Goal: Task Accomplishment & Management: Complete application form

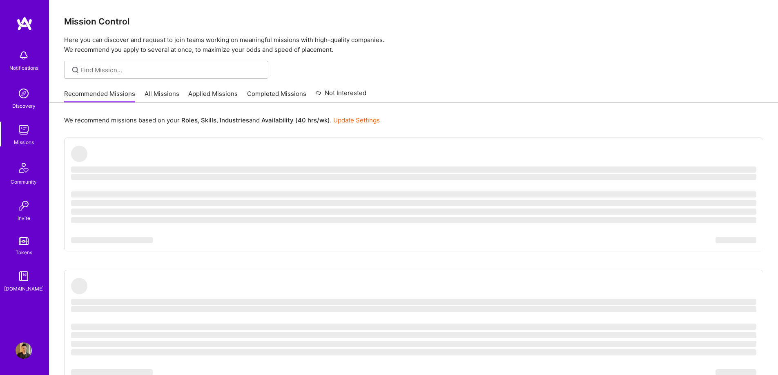
click at [431, 89] on div "Recommended Missions All Missions Applied Missions Completed Missions Not Inter…" at bounding box center [413, 94] width 699 height 18
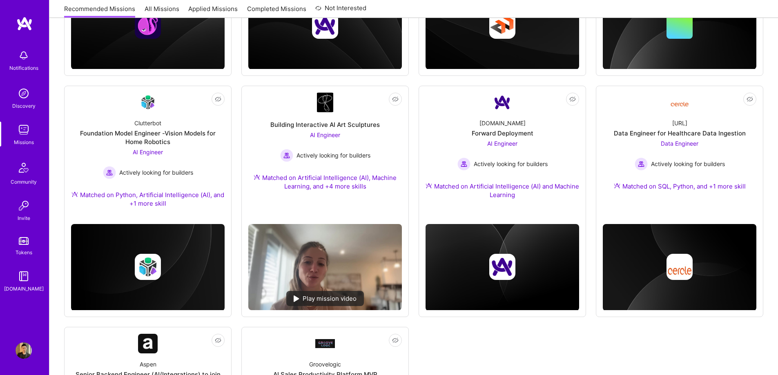
scroll to position [284, 0]
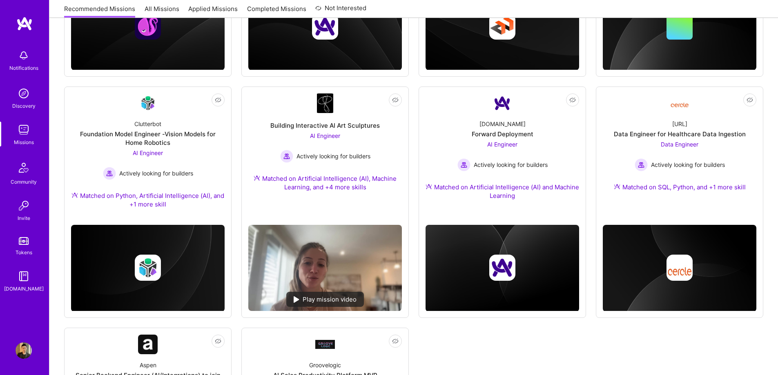
click at [20, 347] on img at bounding box center [24, 350] width 16 height 16
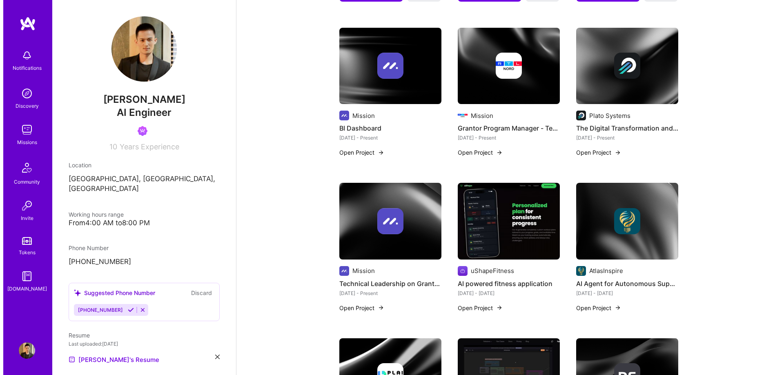
scroll to position [367, 0]
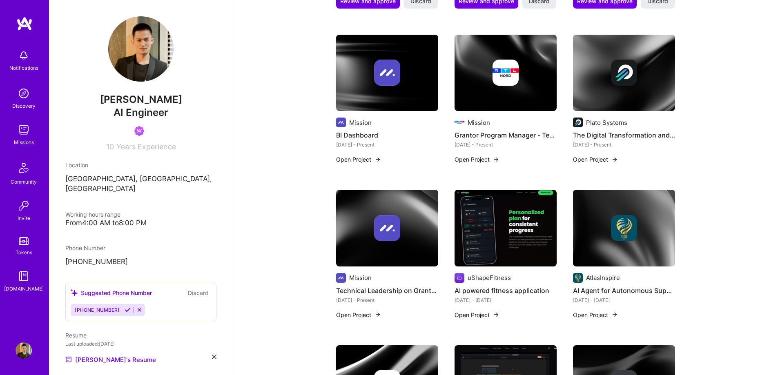
click at [600, 157] on button "Open Project" at bounding box center [595, 159] width 45 height 9
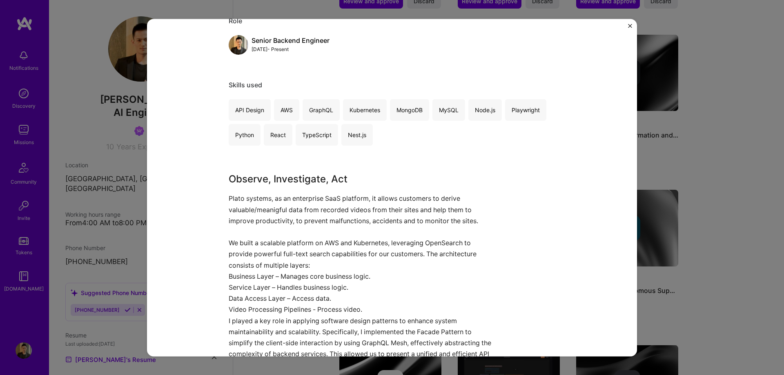
scroll to position [122, 0]
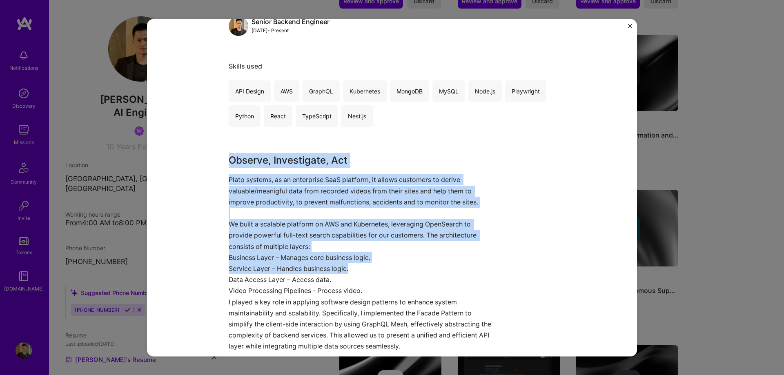
drag, startPoint x: 227, startPoint y: 161, endPoint x: 420, endPoint y: 273, distance: 223.8
click at [420, 273] on div "Observe, Investigate, Act Plato systems, as an enterprise SaaS platform, it all…" at bounding box center [361, 252] width 265 height 199
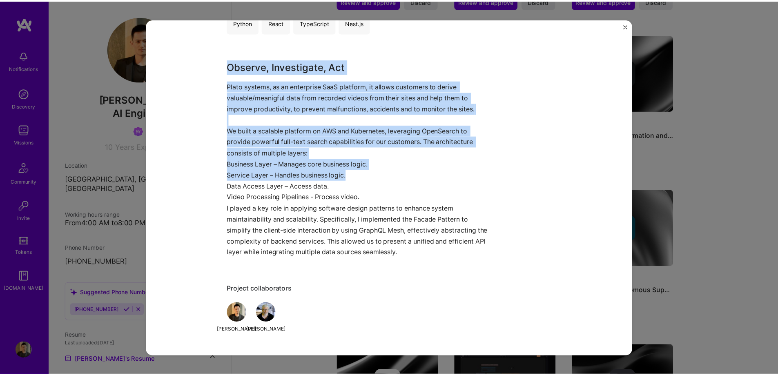
scroll to position [245, 0]
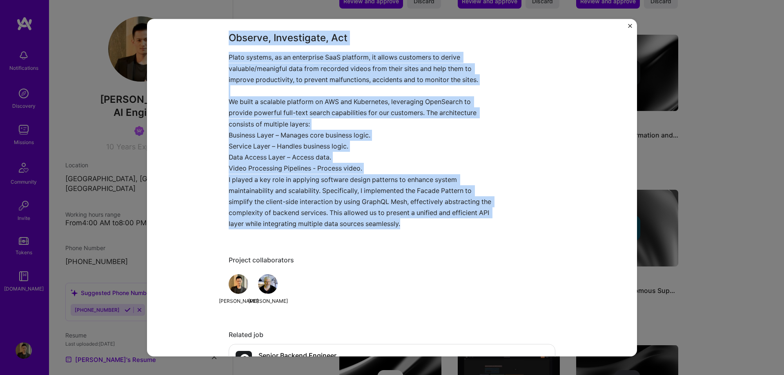
click at [426, 223] on p "I played a key role in applying software design patterns to enhance system main…" at bounding box center [361, 202] width 265 height 56
copy div "Observe, Investigate, Act Plato systems, as an enterprise SaaS platform, it all…"
click at [627, 26] on div "The Digital Transformation and Automation Platform Plato Systems Manufacturing …" at bounding box center [392, 188] width 490 height 338
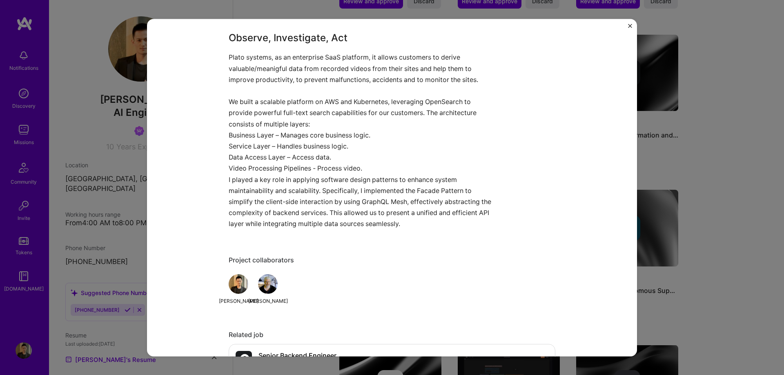
click at [629, 26] on img "Close" at bounding box center [630, 26] width 4 height 4
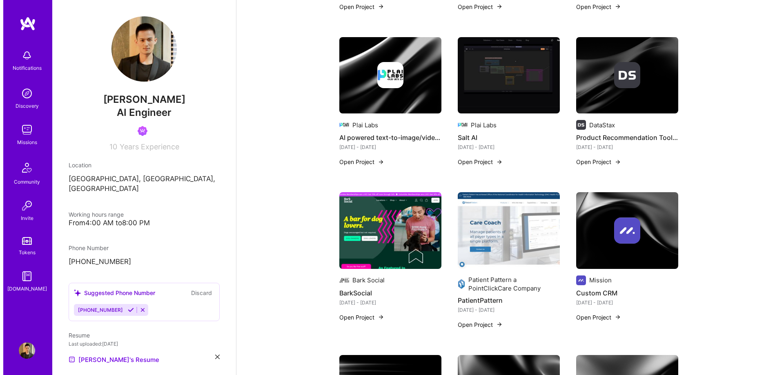
scroll to position [694, 0]
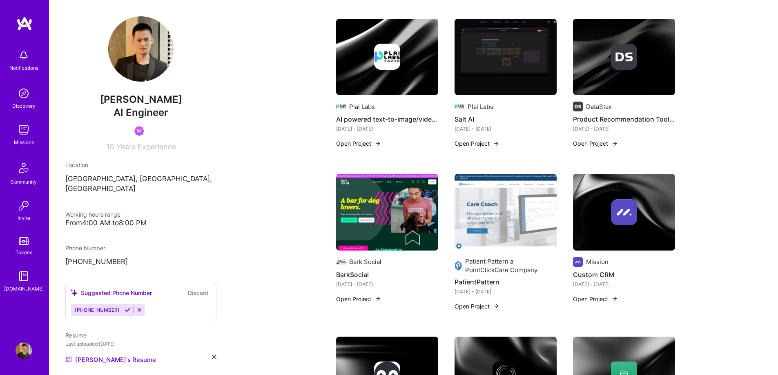
click at [363, 296] on button "Open Project" at bounding box center [358, 299] width 45 height 9
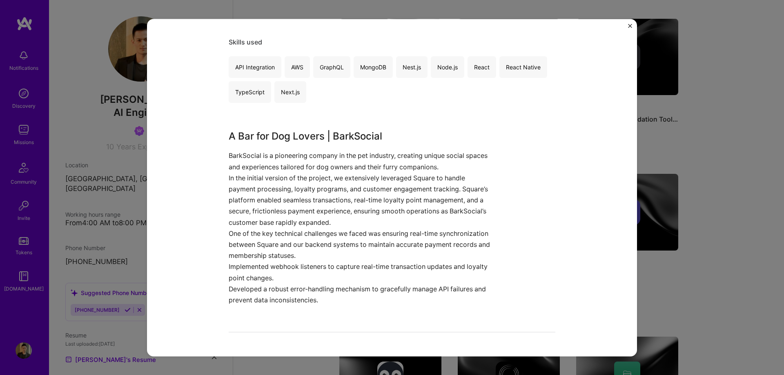
scroll to position [408, 0]
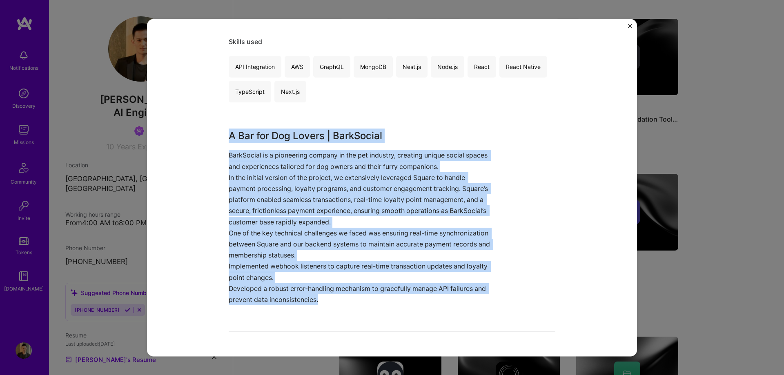
drag, startPoint x: 225, startPoint y: 135, endPoint x: 380, endPoint y: 302, distance: 227.6
click at [380, 302] on div "BarkSocial Bark Social Pets Project link Role Backend Engineer [DATE] - [DATE] …" at bounding box center [392, 188] width 490 height 338
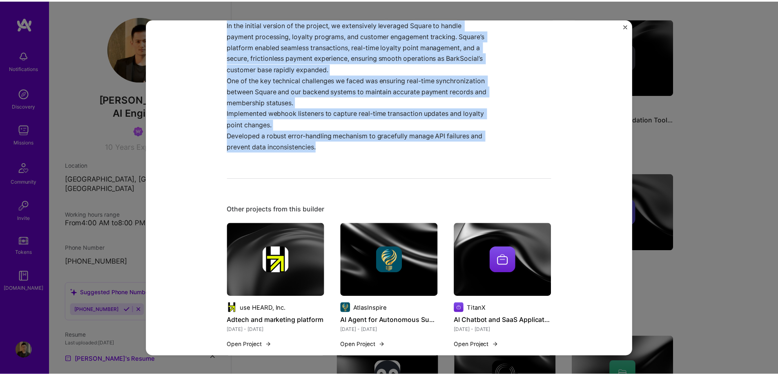
scroll to position [612, 0]
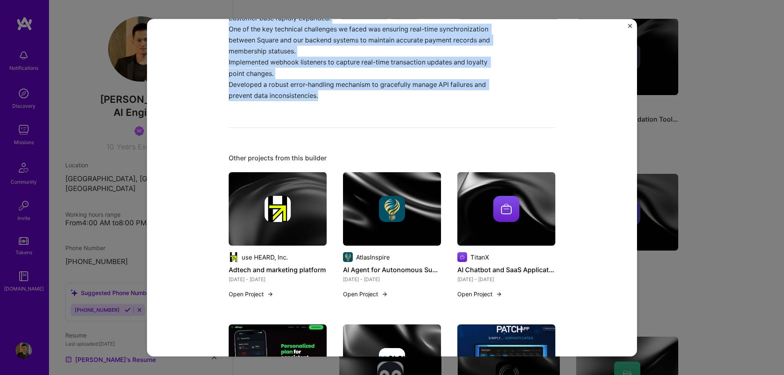
copy div "A Bar for Dog Lovers | BarkSocial BarkSocial is a pioneering company in the pet…"
click at [628, 24] on img "Close" at bounding box center [630, 26] width 4 height 4
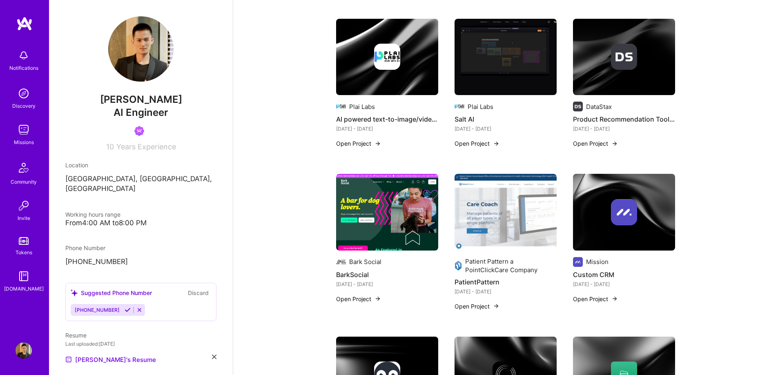
click at [23, 140] on div "Missions" at bounding box center [24, 142] width 20 height 9
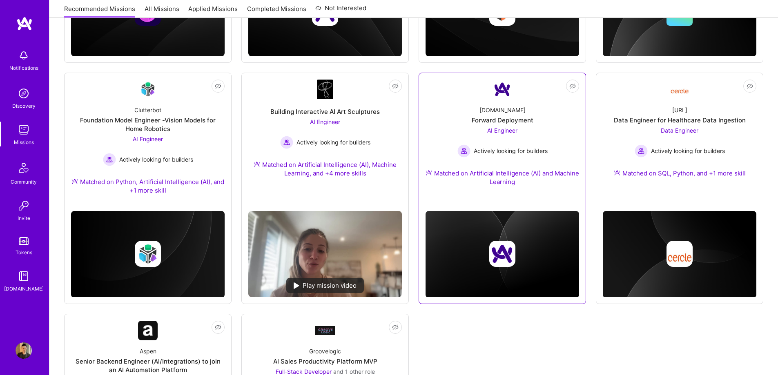
scroll to position [367, 0]
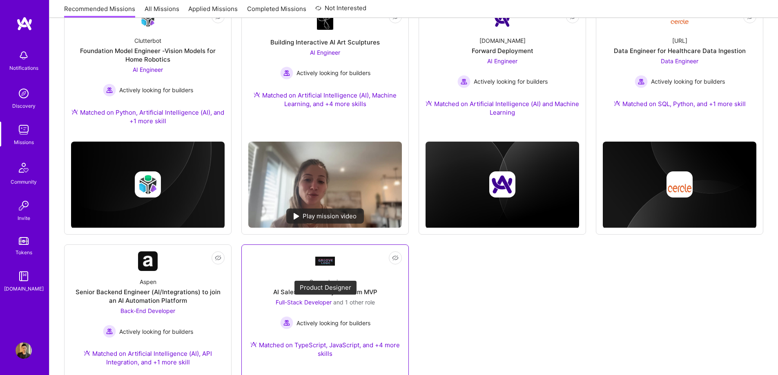
click at [315, 302] on span "Full-Stack Developer" at bounding box center [304, 302] width 56 height 7
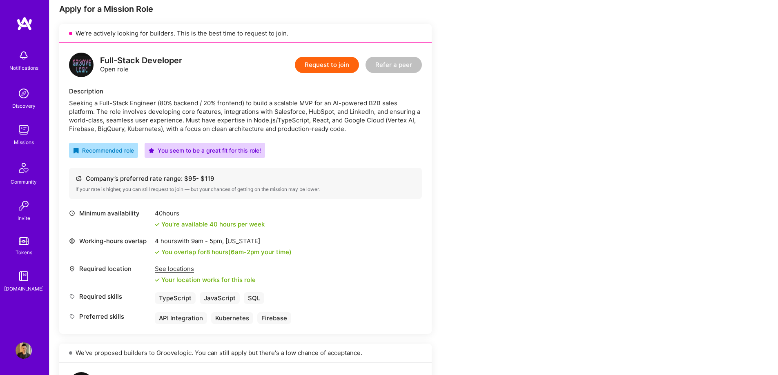
scroll to position [163, 0]
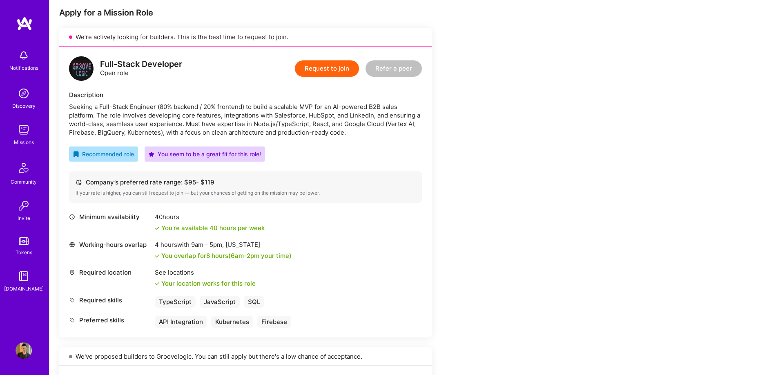
click at [24, 348] on img at bounding box center [24, 350] width 16 height 16
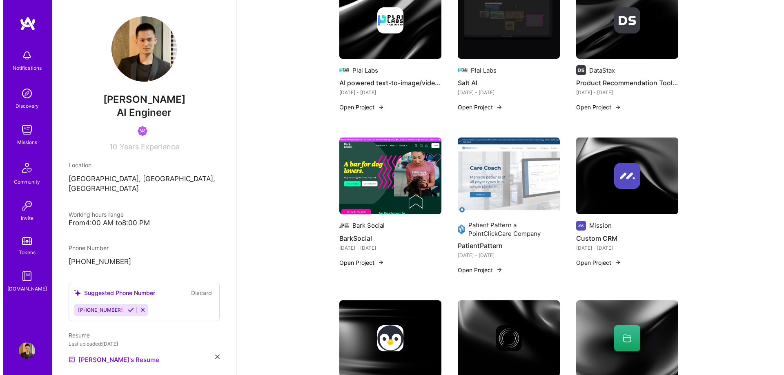
scroll to position [735, 0]
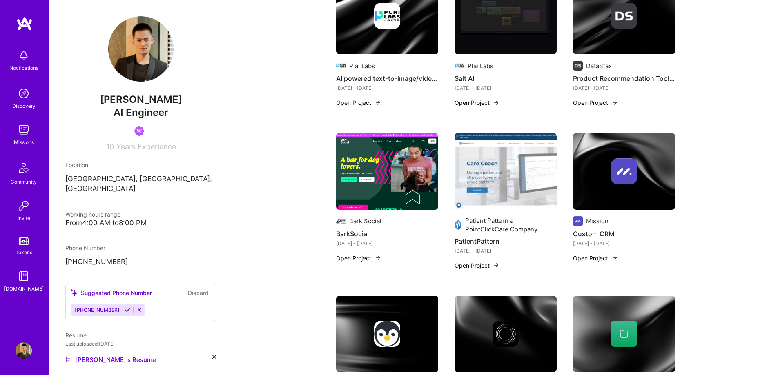
click at [489, 264] on button "Open Project" at bounding box center [476, 265] width 45 height 9
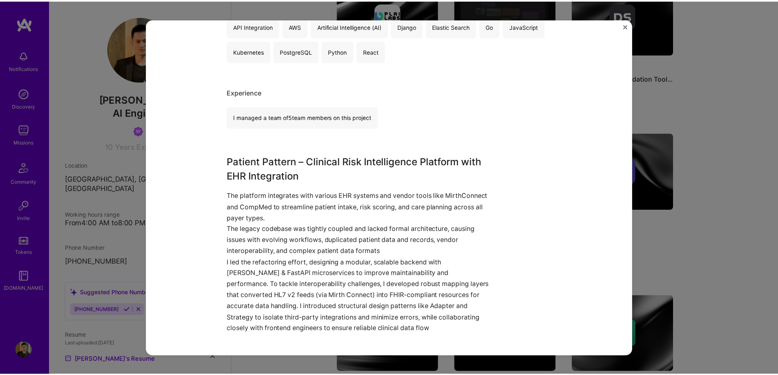
scroll to position [245, 0]
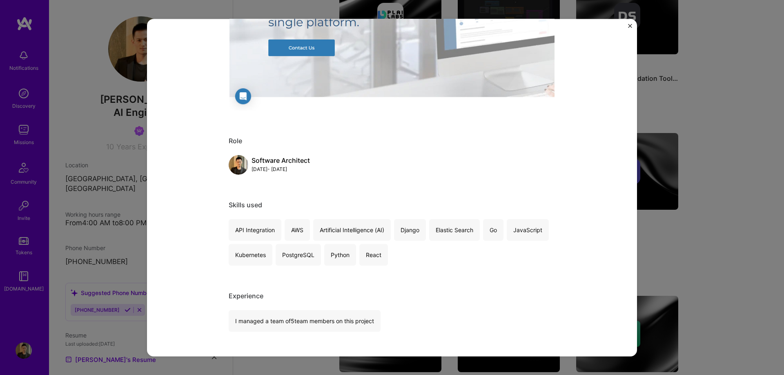
click at [631, 27] on img "Close" at bounding box center [630, 26] width 4 height 4
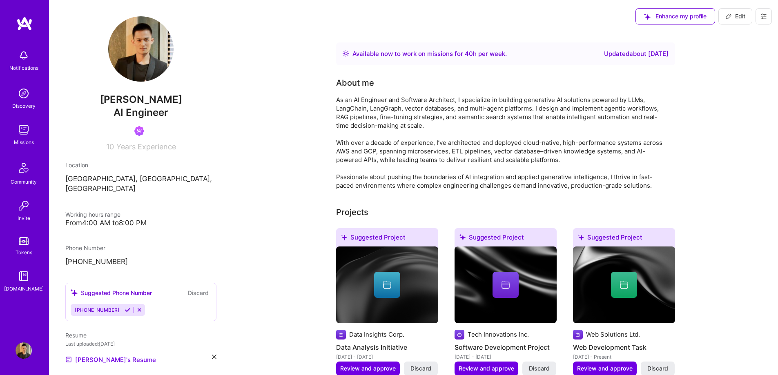
click at [728, 18] on icon at bounding box center [728, 16] width 7 height 7
select select "CA"
select select "Right Now"
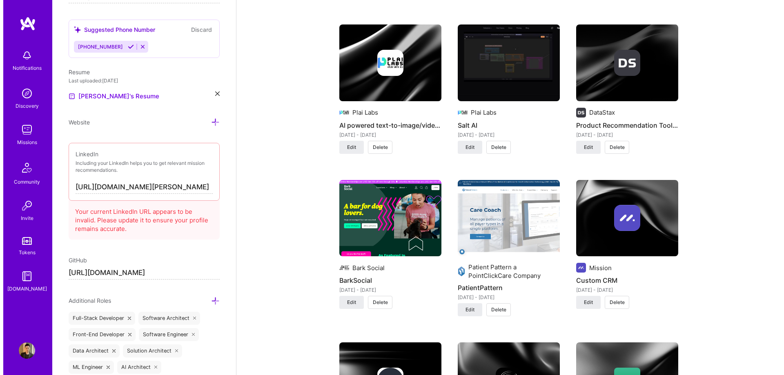
scroll to position [1061, 0]
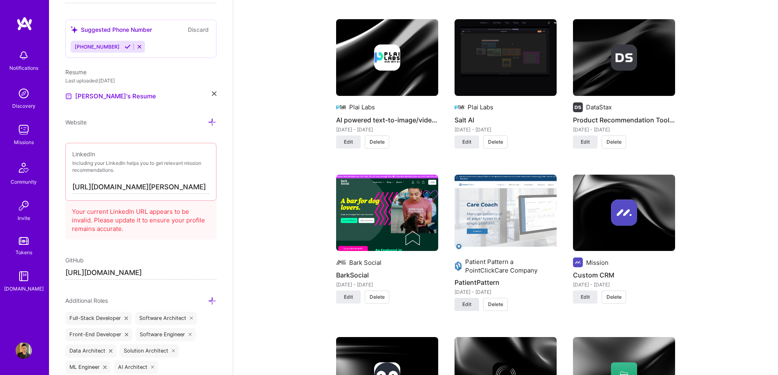
click at [470, 305] on span "Edit" at bounding box center [466, 304] width 9 height 7
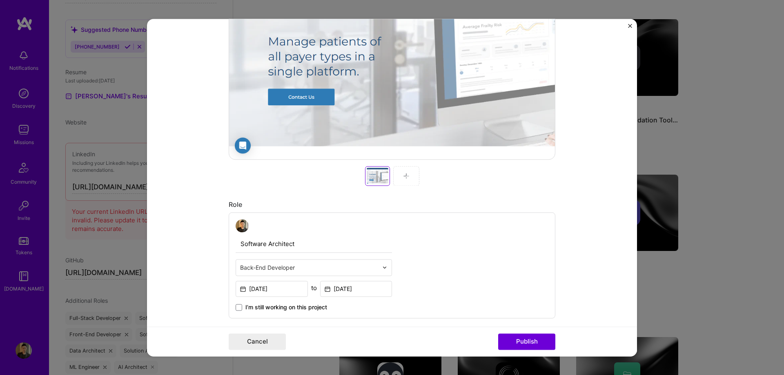
scroll to position [367, 0]
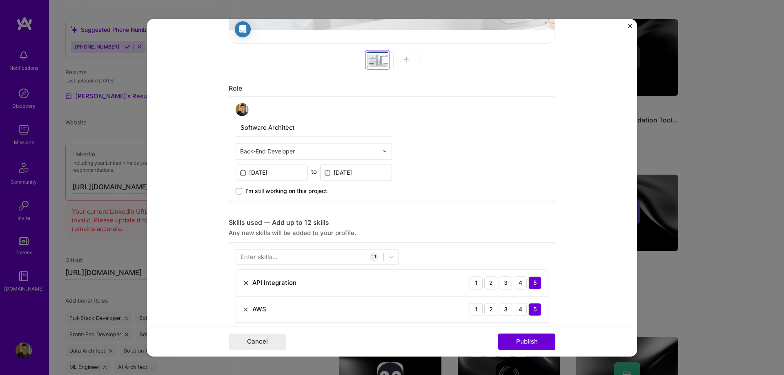
drag, startPoint x: 300, startPoint y: 128, endPoint x: 230, endPoint y: 127, distance: 70.2
click at [230, 127] on div "Software Architect Back-End Developer [DATE] to [DATE] I’m still working on thi…" at bounding box center [392, 149] width 327 height 106
type input "Technical Lead"
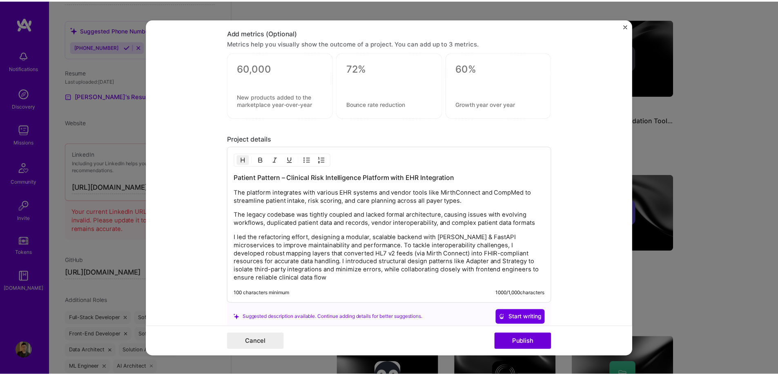
scroll to position [1061, 0]
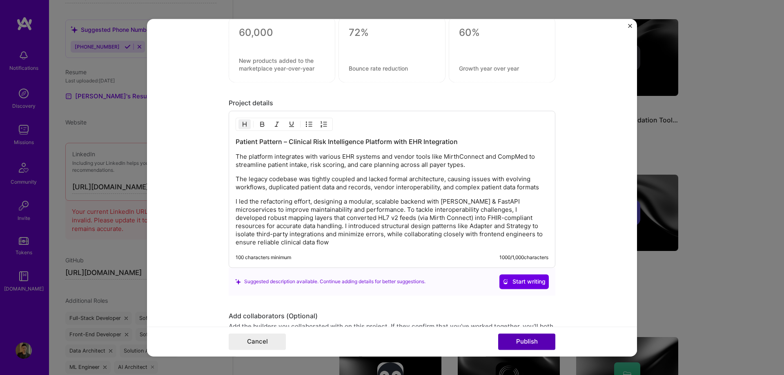
click at [528, 345] on button "Publish" at bounding box center [526, 341] width 57 height 16
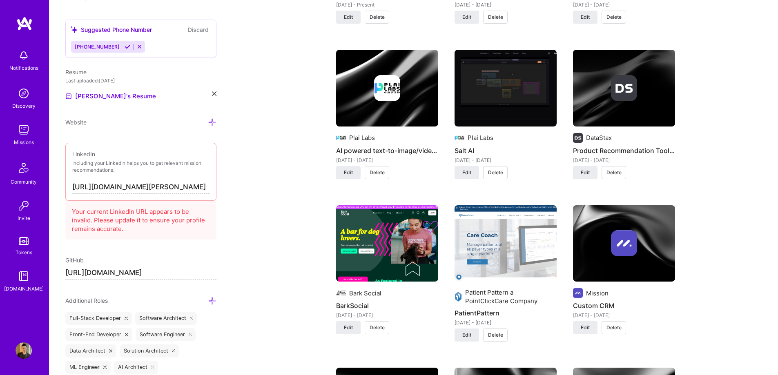
scroll to position [1020, 0]
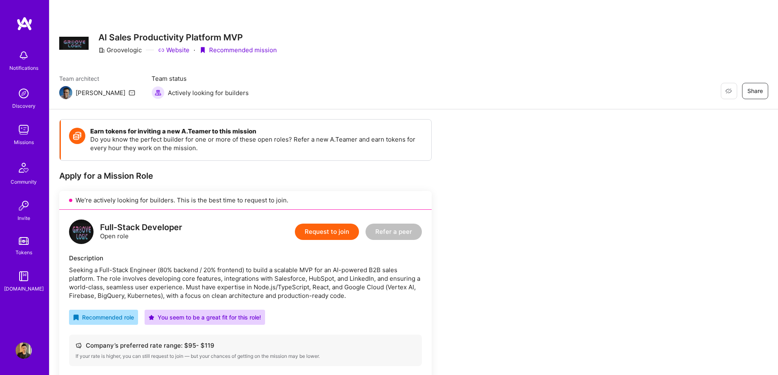
scroll to position [204, 0]
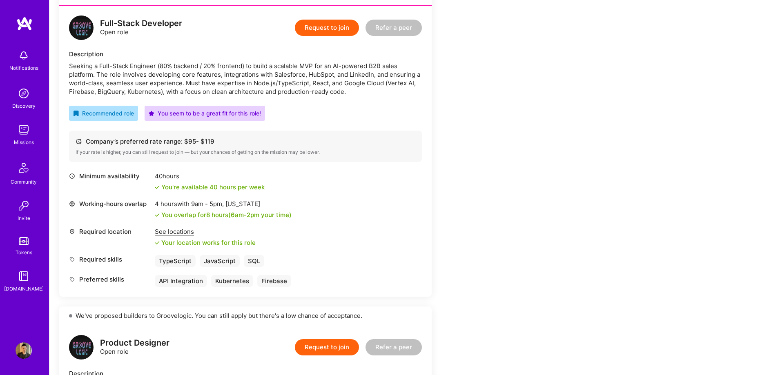
click at [338, 32] on button "Request to join" at bounding box center [327, 28] width 64 height 16
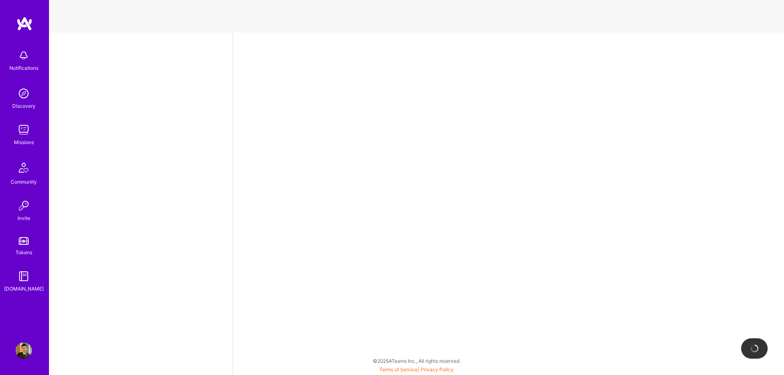
select select "CA"
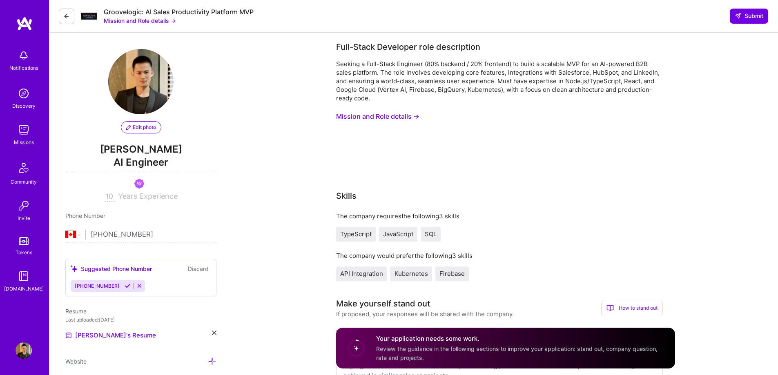
click at [382, 119] on button "Mission and Role details →" at bounding box center [377, 116] width 83 height 15
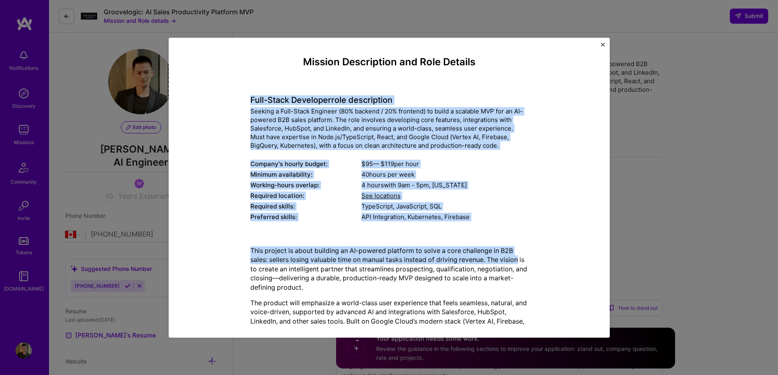
drag, startPoint x: 247, startPoint y: 100, endPoint x: 532, endPoint y: 257, distance: 325.0
click at [532, 257] on div "Mission Description and Role Details Full-Stack Developer role description Seek…" at bounding box center [388, 236] width 403 height 360
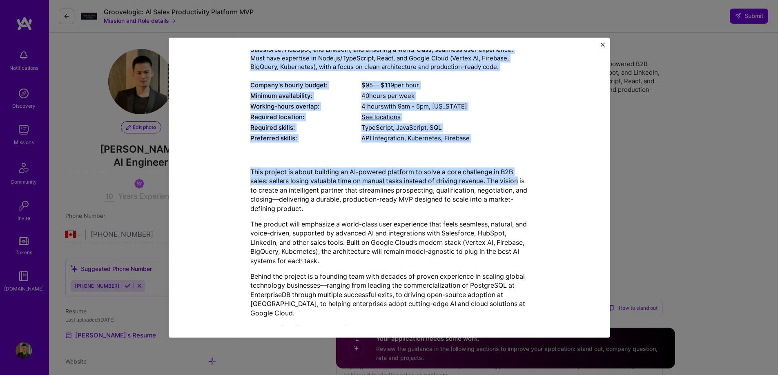
scroll to position [89, 0]
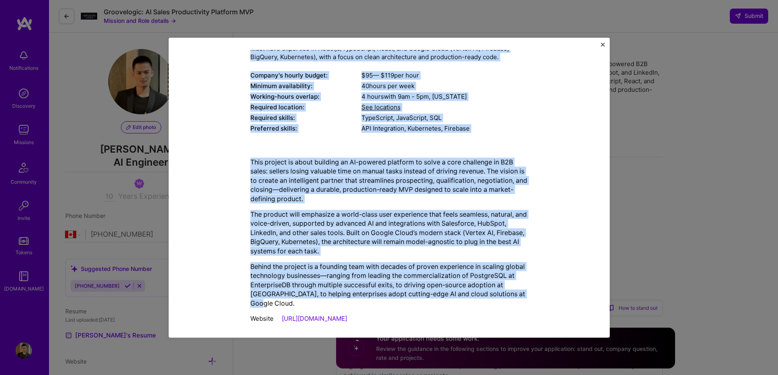
click at [527, 291] on div "Mission Description and Role Details Full-Stack Developer role description Seek…" at bounding box center [388, 148] width 403 height 360
copy div "Lore-Ipsum Dolorsita cons adipiscinge Seddoei t Inci-Utlab Etdolore (84% magnaa…"
click at [602, 44] on img "Close" at bounding box center [602, 44] width 4 height 4
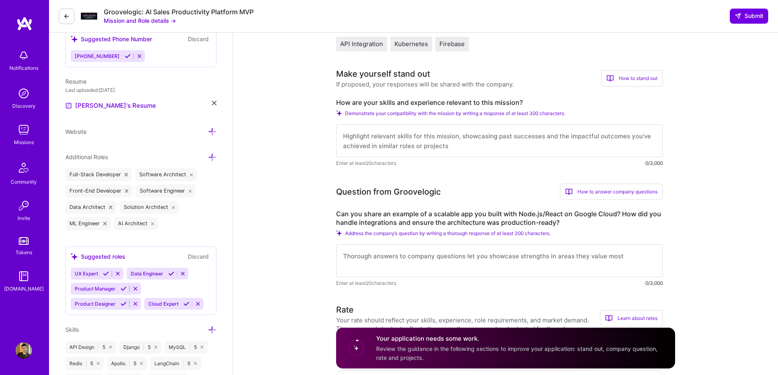
scroll to position [245, 0]
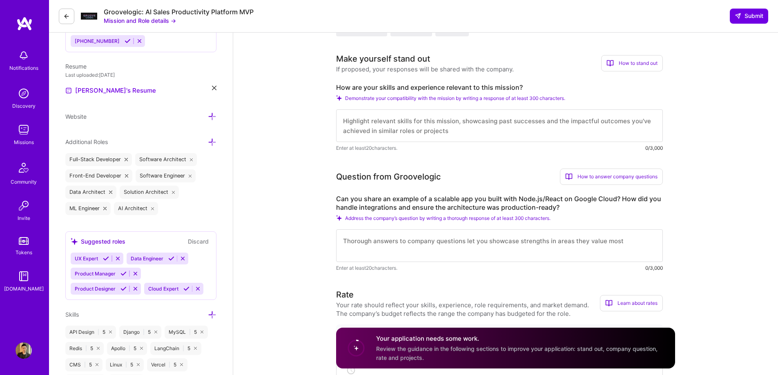
click at [471, 119] on textarea at bounding box center [499, 125] width 327 height 33
paste textarea "I’ve spent the last several years building scalable, cloud-native SaaS platform…"
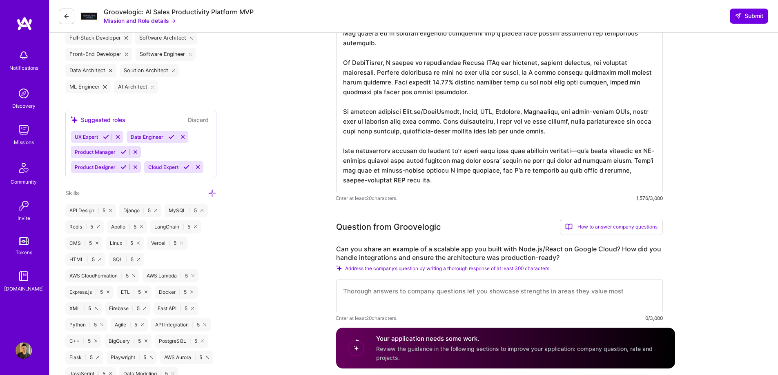
scroll to position [367, 0]
click at [576, 148] on textarea at bounding box center [499, 82] width 327 height 219
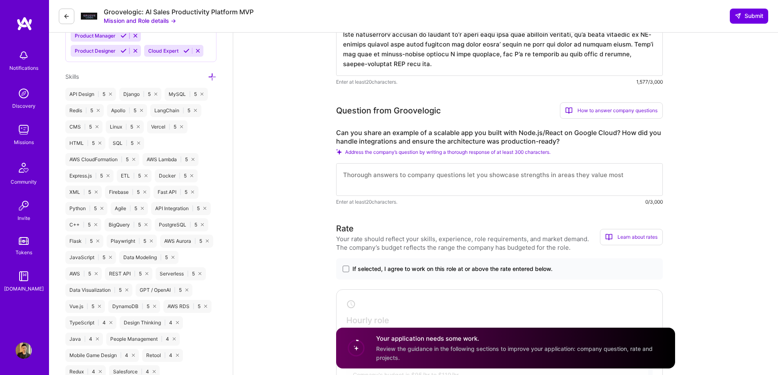
scroll to position [490, 0]
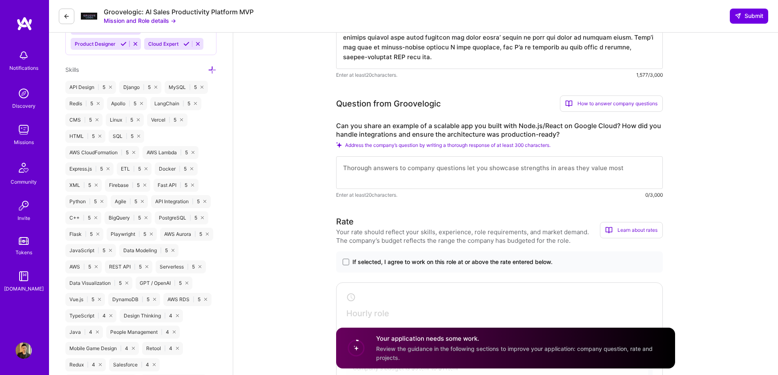
type textarea "I’ve spent the last several years building scalable, cloud-native SaaS platform…"
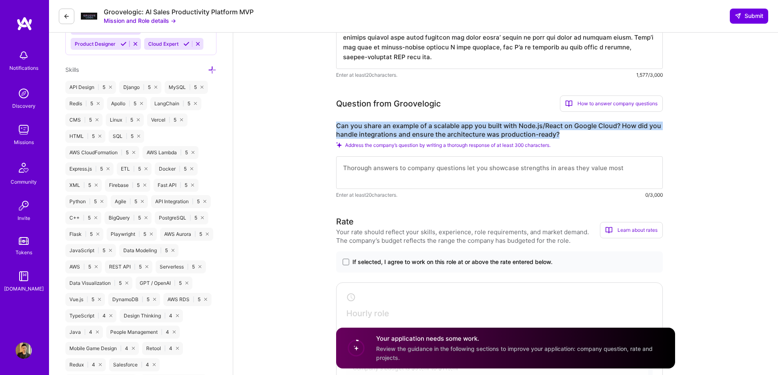
drag, startPoint x: 561, startPoint y: 133, endPoint x: 335, endPoint y: 127, distance: 225.8
copy label "Can you share an example of a scalable app you built with Node.js/React on Goog…"
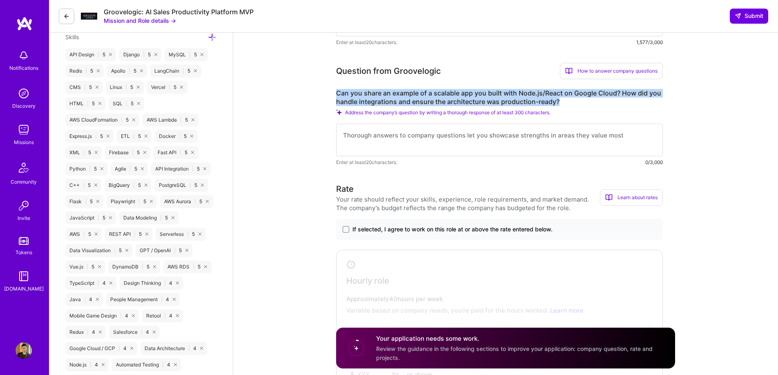
scroll to position [531, 0]
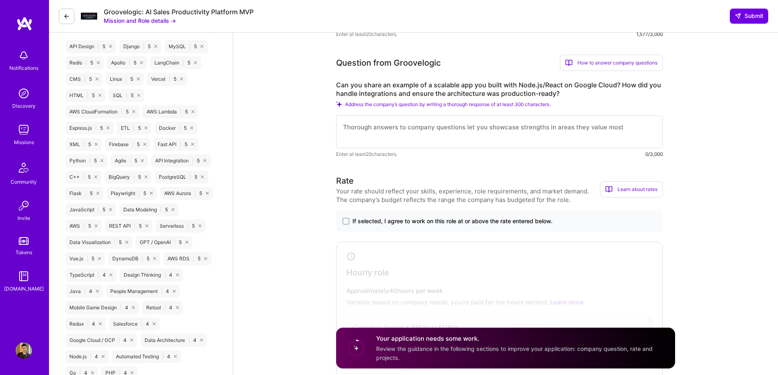
click at [427, 129] on textarea at bounding box center [499, 132] width 327 height 33
paste textarea "A good example is the work I did on BarkSocial, a membership-based social platf…"
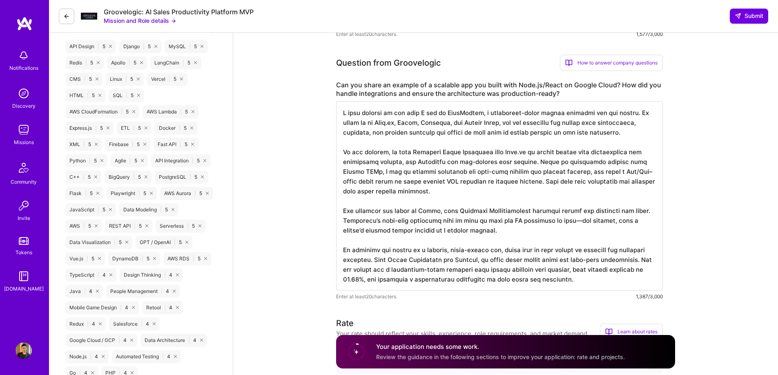
click at [639, 112] on textarea at bounding box center [499, 195] width 327 height 189
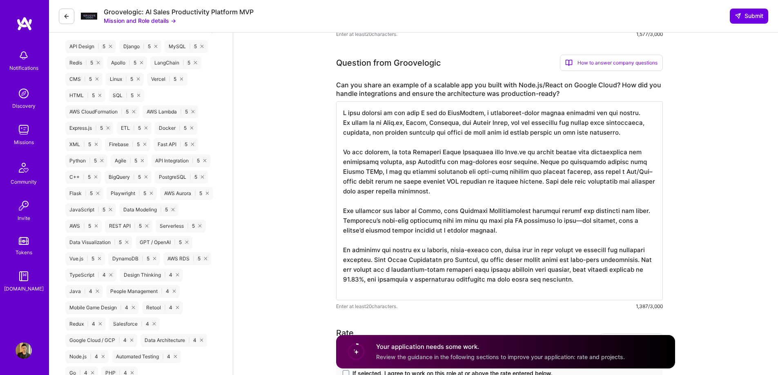
click at [464, 153] on textarea at bounding box center [499, 200] width 327 height 199
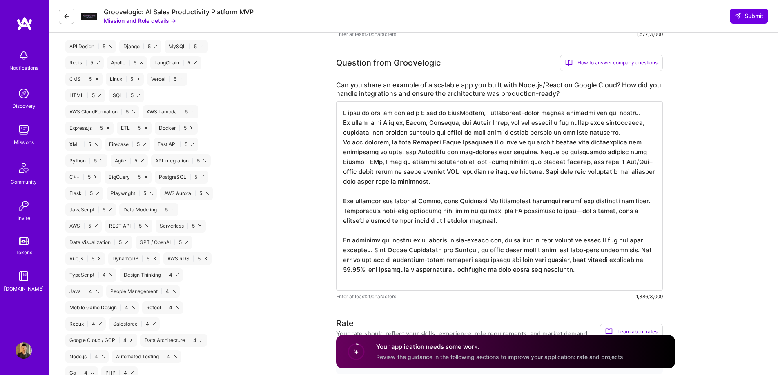
click at [535, 163] on textarea at bounding box center [499, 195] width 327 height 189
click at [371, 192] on textarea at bounding box center [499, 195] width 327 height 189
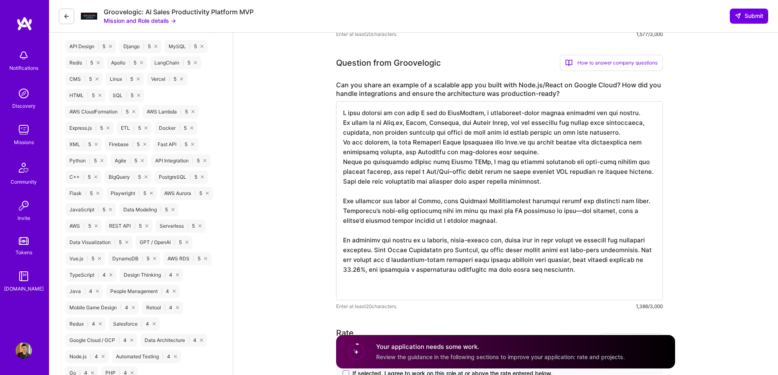
drag, startPoint x: 565, startPoint y: 231, endPoint x: 558, endPoint y: 231, distance: 7.3
click at [558, 231] on textarea at bounding box center [499, 200] width 327 height 199
click at [558, 241] on textarea at bounding box center [499, 200] width 327 height 199
click at [557, 246] on textarea at bounding box center [499, 200] width 327 height 199
click at [416, 144] on textarea at bounding box center [499, 200] width 327 height 199
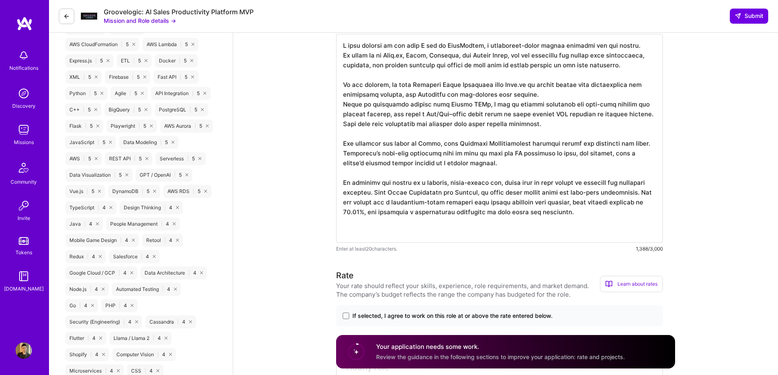
scroll to position [612, 0]
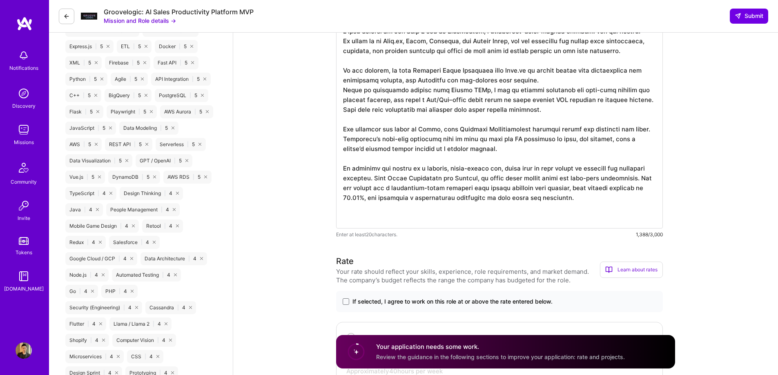
click at [398, 198] on textarea at bounding box center [499, 124] width 327 height 209
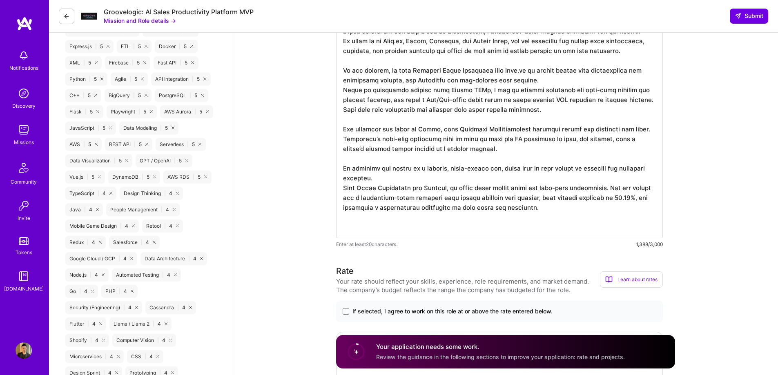
click at [613, 207] on textarea at bounding box center [499, 129] width 327 height 219
click at [620, 228] on textarea at bounding box center [499, 129] width 327 height 219
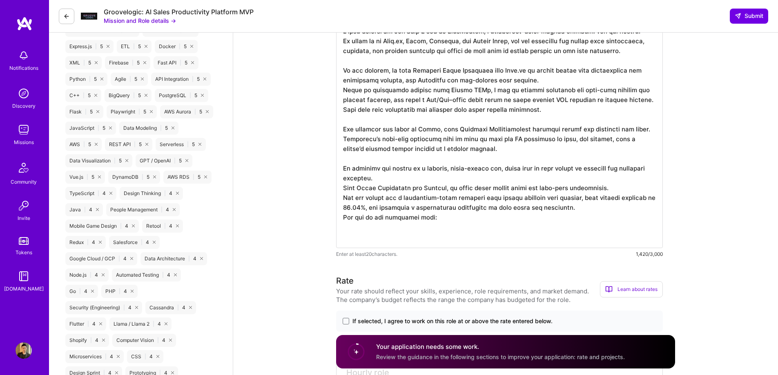
paste textarea "https://barksocial.com/"
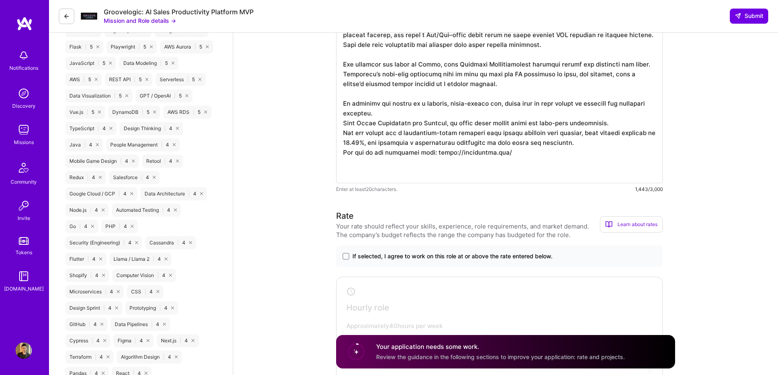
scroll to position [776, 0]
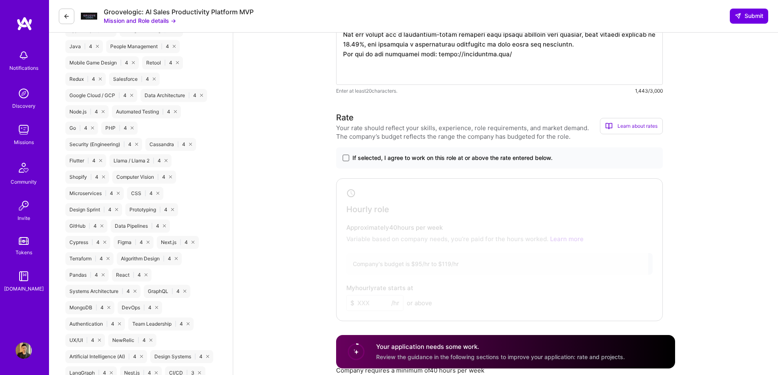
type textarea "A good example is the work I did on BarkSocial, a membership-based social platf…"
click at [345, 156] on span at bounding box center [345, 158] width 7 height 7
click at [0, 0] on input "If selected, I agree to work on this role at or above the rate entered below." at bounding box center [0, 0] width 0 height 0
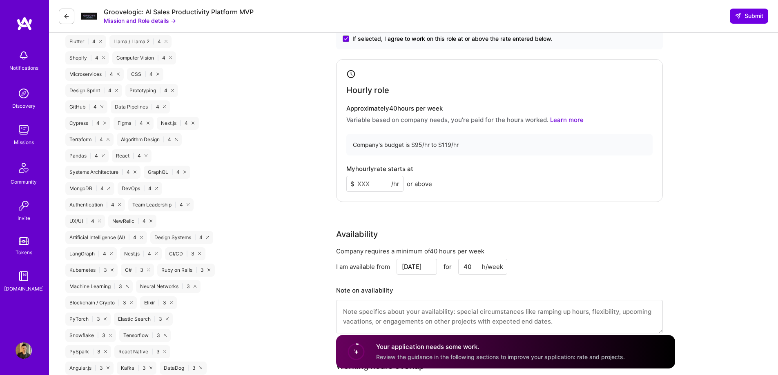
scroll to position [898, 0]
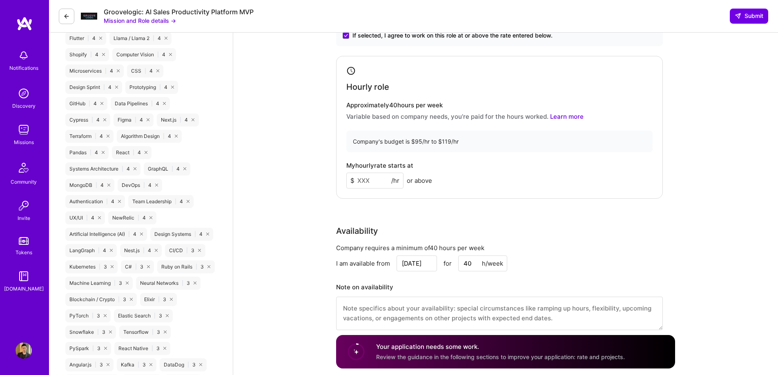
click at [372, 180] on input at bounding box center [374, 181] width 57 height 16
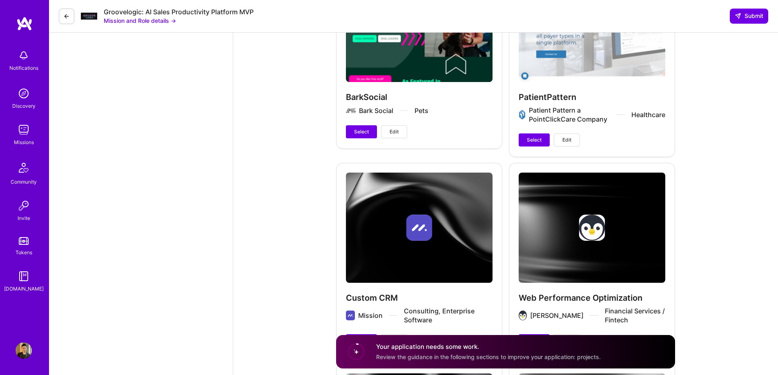
scroll to position [2694, 0]
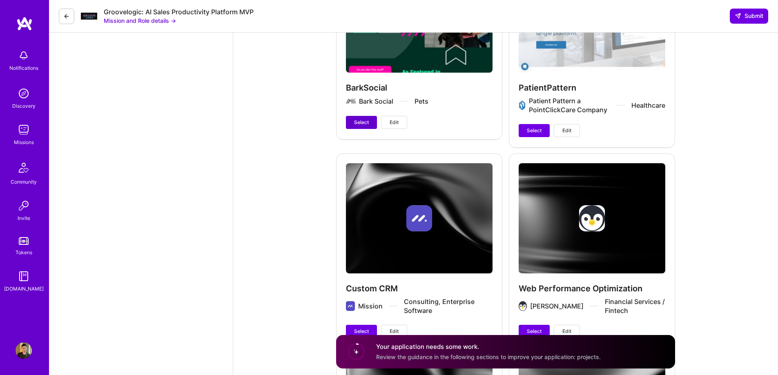
type input "95"
click at [358, 123] on span "Select" at bounding box center [361, 122] width 15 height 7
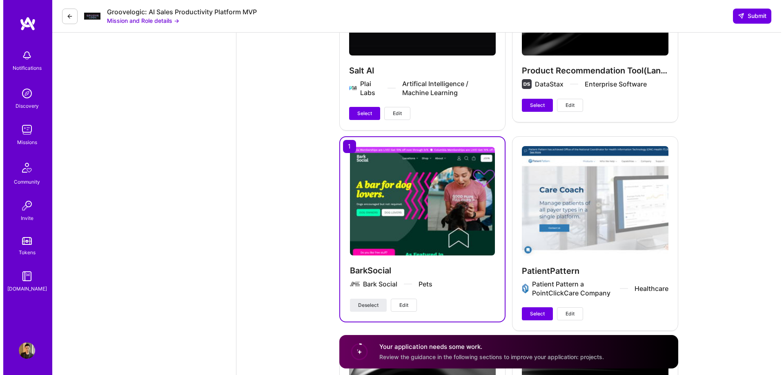
scroll to position [2571, 0]
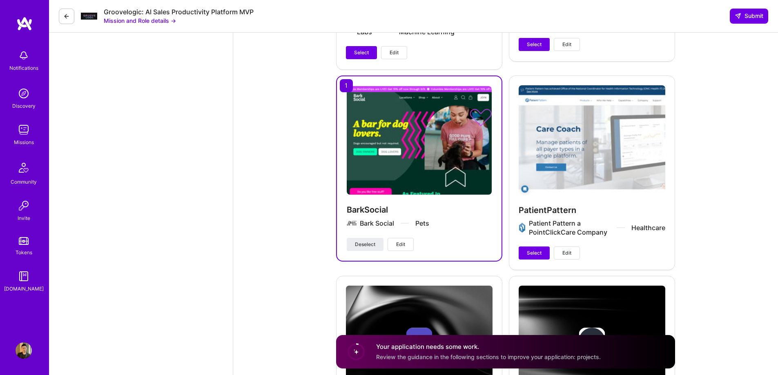
click at [407, 242] on button "Edit" at bounding box center [400, 244] width 26 height 13
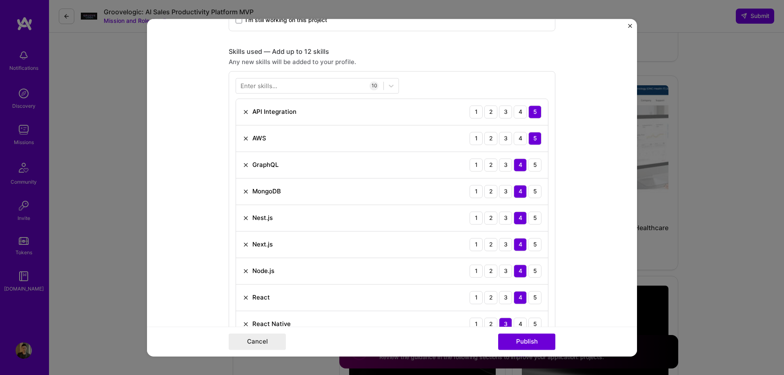
scroll to position [612, 0]
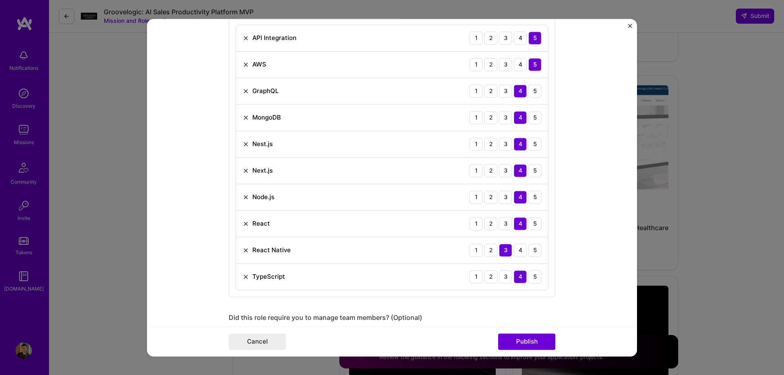
click at [243, 63] on img at bounding box center [245, 64] width 7 height 7
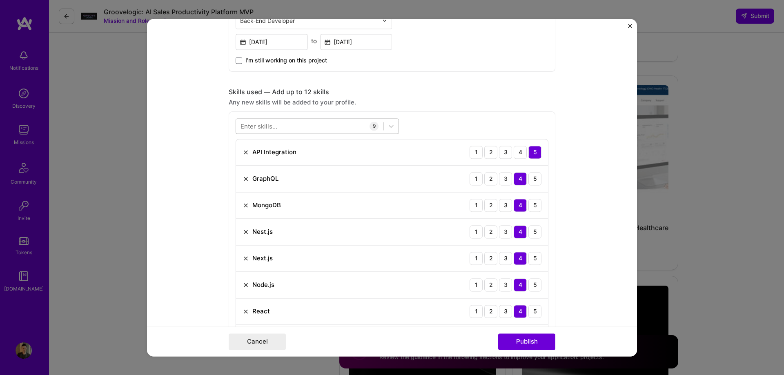
scroll to position [490, 0]
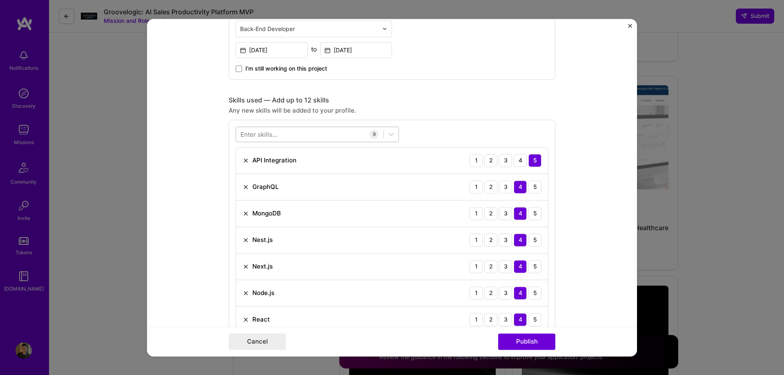
click at [291, 135] on div at bounding box center [309, 133] width 147 height 13
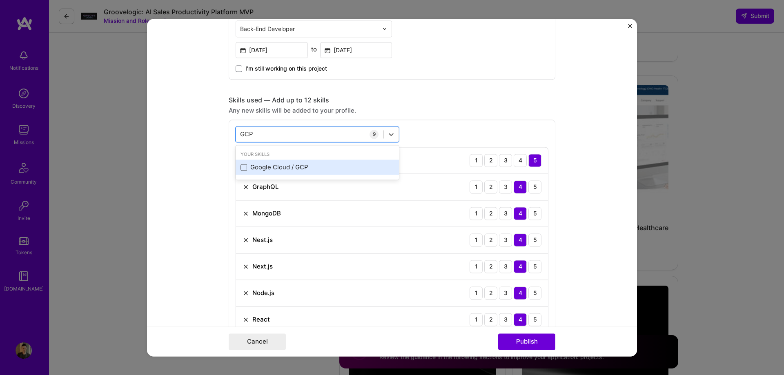
click at [242, 169] on span at bounding box center [243, 167] width 7 height 7
click at [0, 0] on input "checkbox" at bounding box center [0, 0] width 0 height 0
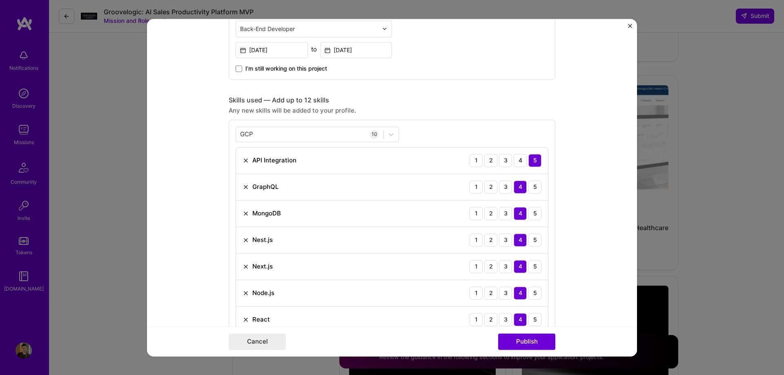
click at [449, 107] on div "Any new skills will be added to your profile." at bounding box center [392, 110] width 327 height 9
click at [307, 135] on div "GCP GCP" at bounding box center [309, 133] width 147 height 13
type input "G"
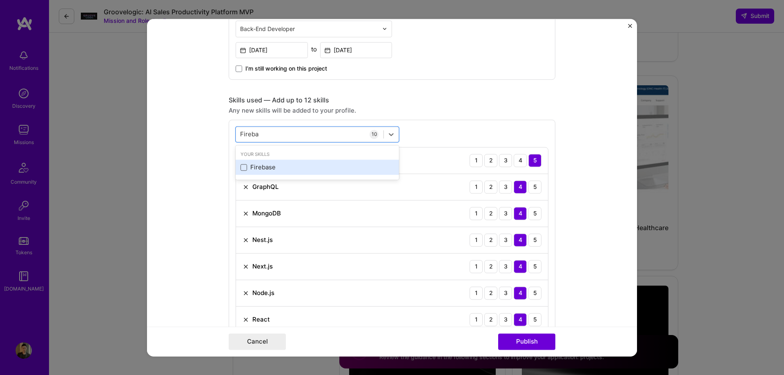
click at [240, 167] on span at bounding box center [243, 167] width 7 height 7
click at [0, 0] on input "checkbox" at bounding box center [0, 0] width 0 height 0
type input "Fireba"
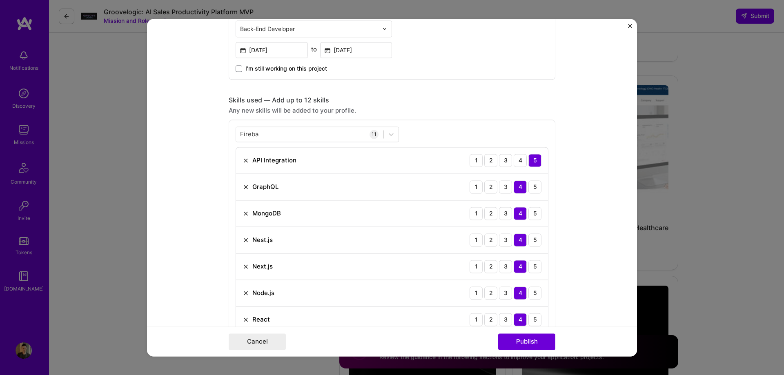
click at [485, 111] on div "Any new skills will be added to your profile." at bounding box center [392, 110] width 327 height 9
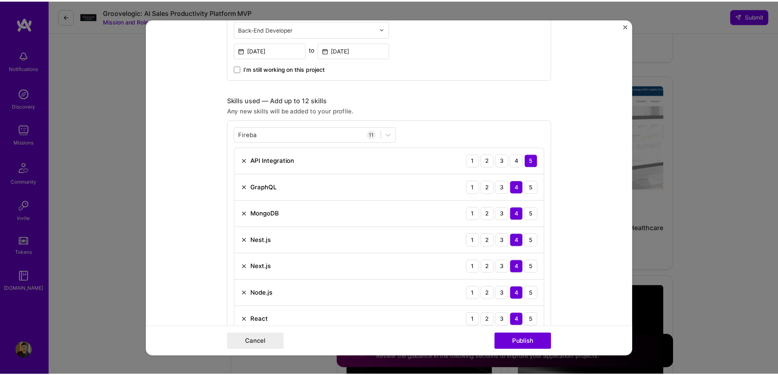
scroll to position [694, 0]
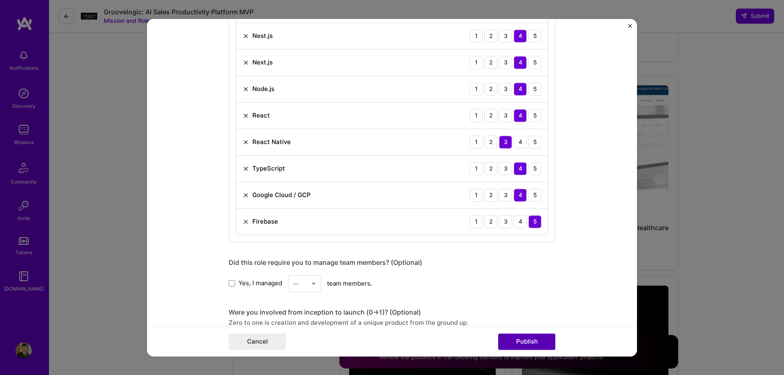
click at [534, 337] on button "Publish" at bounding box center [526, 341] width 57 height 16
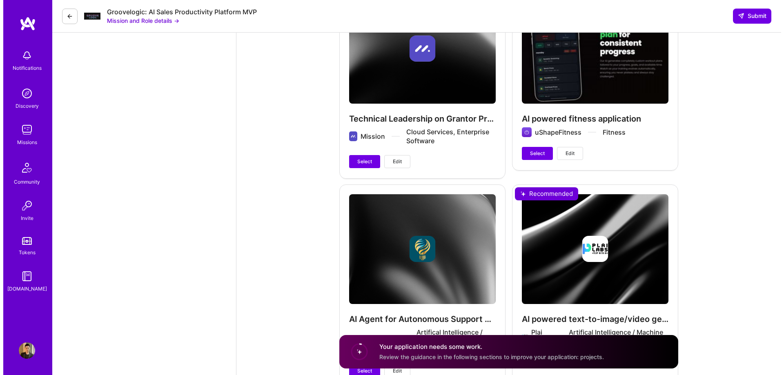
scroll to position [2163, 0]
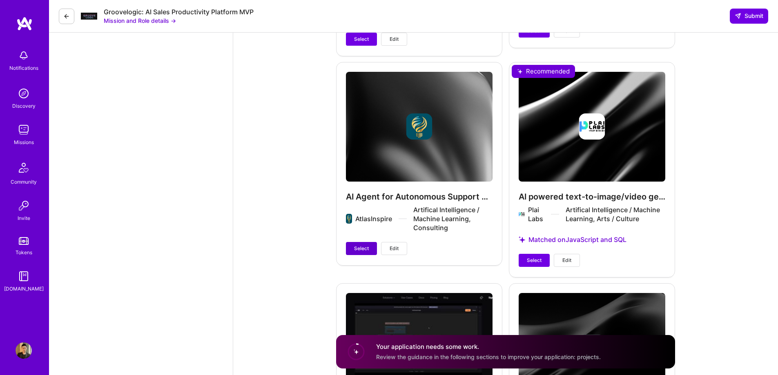
click at [355, 248] on span "Select" at bounding box center [361, 248] width 15 height 7
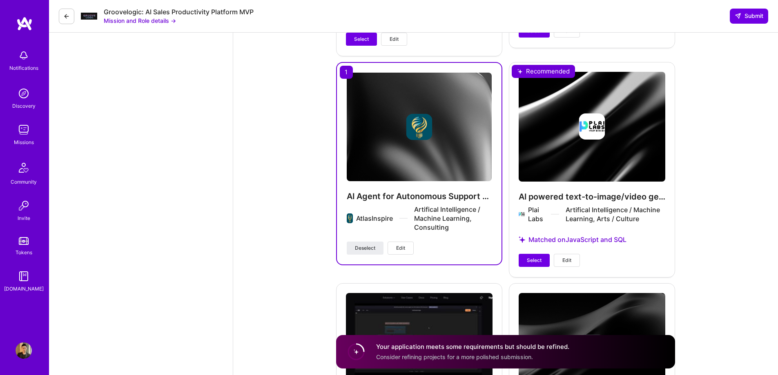
click at [400, 247] on span "Edit" at bounding box center [400, 247] width 9 height 7
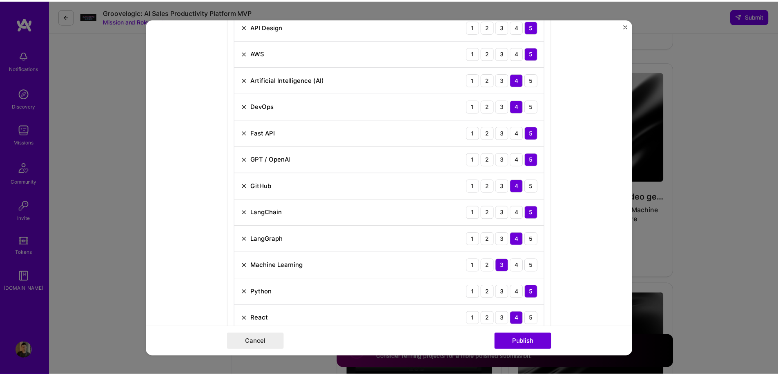
scroll to position [325, 0]
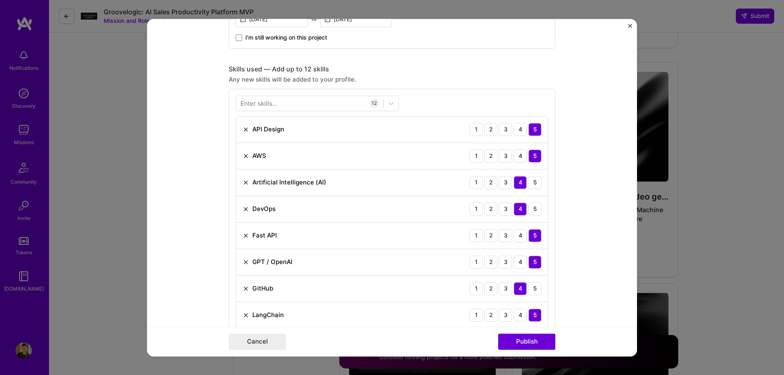
click at [243, 156] on img at bounding box center [245, 156] width 7 height 7
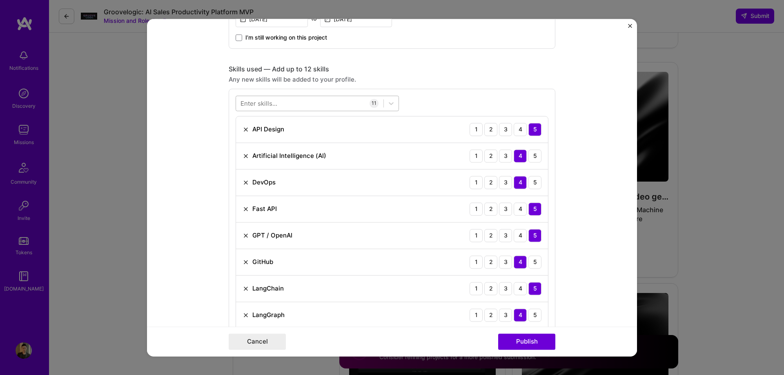
click at [279, 99] on div at bounding box center [309, 102] width 147 height 13
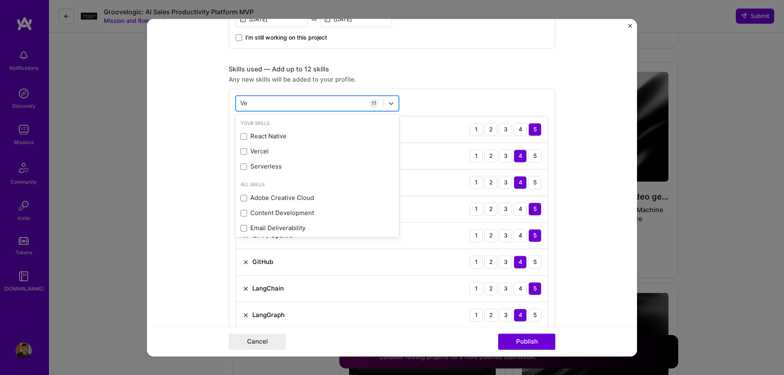
type input "V"
click at [629, 25] on img "Close" at bounding box center [630, 26] width 4 height 4
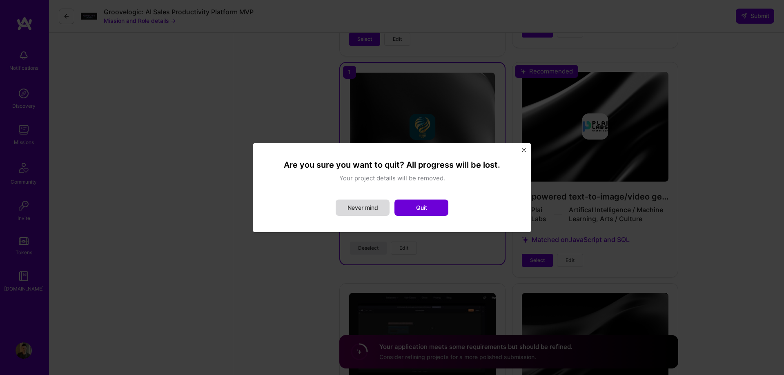
click at [371, 210] on button "Never mind" at bounding box center [363, 208] width 54 height 16
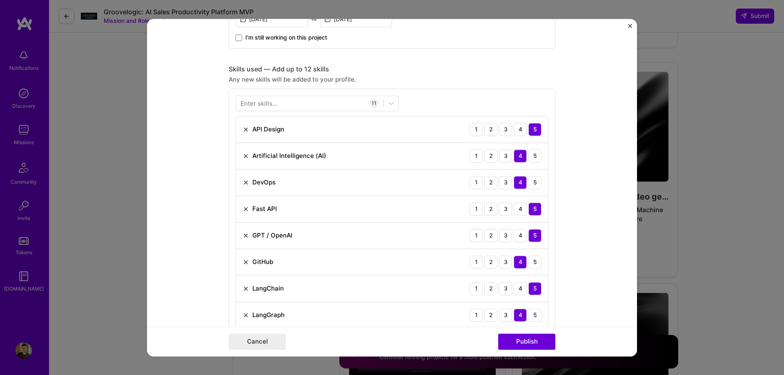
click at [630, 26] on img "Close" at bounding box center [630, 26] width 4 height 4
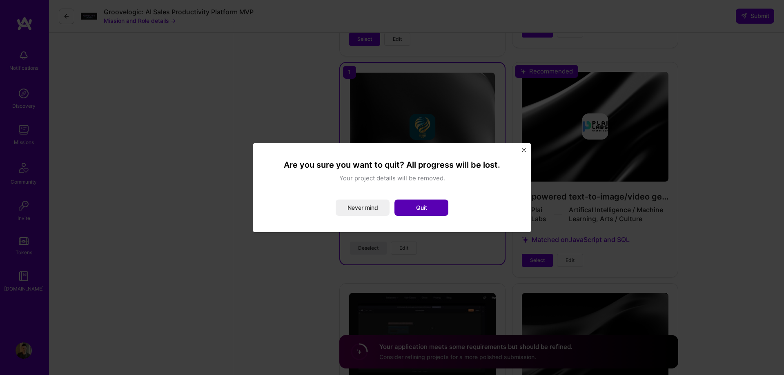
click at [425, 215] on button "Quit" at bounding box center [421, 208] width 54 height 16
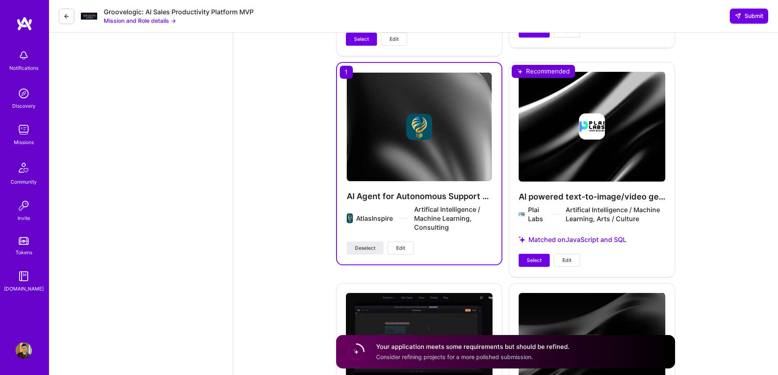
click at [713, 209] on div "Full-Stack Developer role description Seeking a Full-Stack Engineer (80% backen…" at bounding box center [505, 11] width 544 height 4284
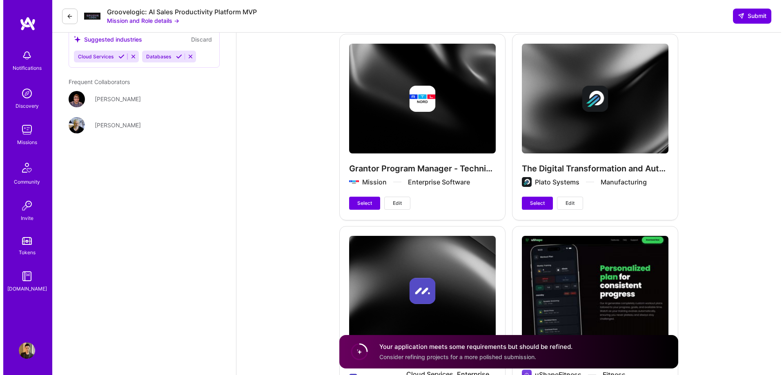
scroll to position [1755, 0]
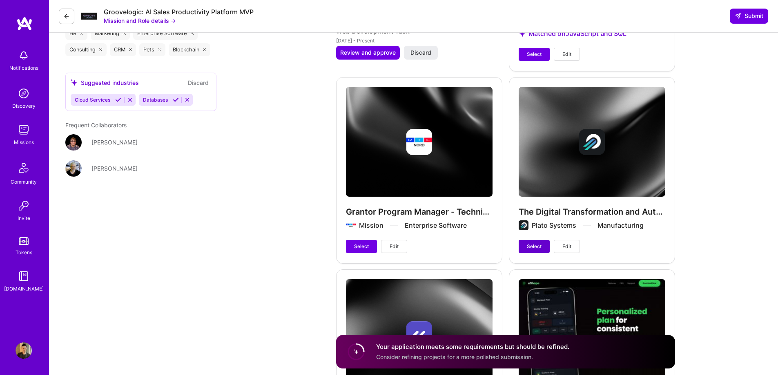
click at [539, 247] on span "Select" at bounding box center [534, 246] width 15 height 7
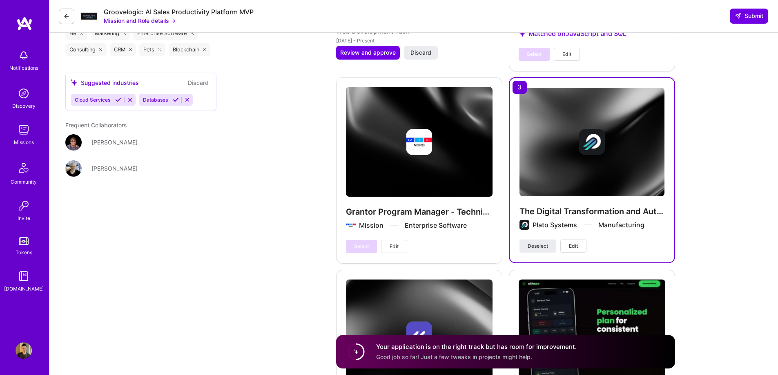
click at [575, 246] on span "Edit" at bounding box center [573, 245] width 9 height 7
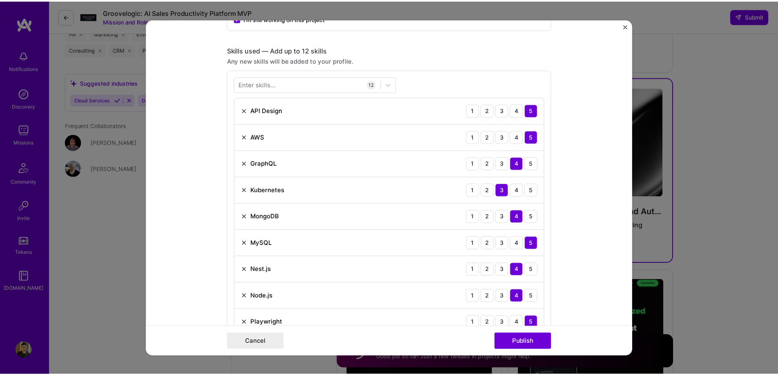
scroll to position [325, 0]
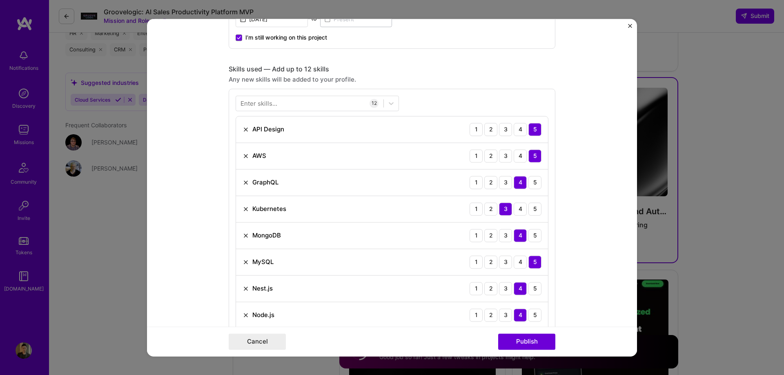
click at [627, 26] on form "Project title The Digital Transformation and Automation Platform Company Plato …" at bounding box center [392, 188] width 490 height 338
click at [629, 26] on img "Close" at bounding box center [630, 26] width 4 height 4
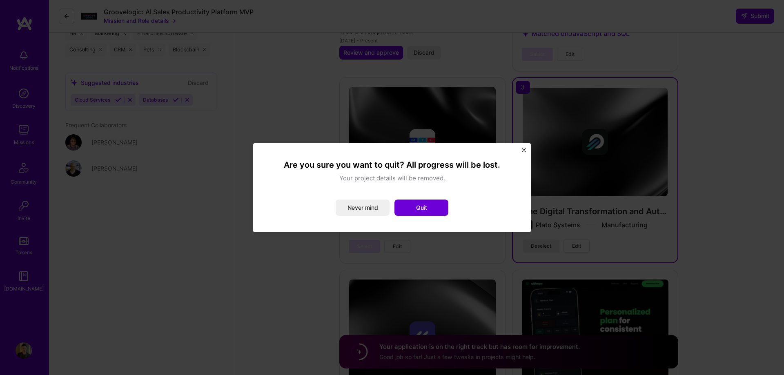
click at [405, 205] on button "Quit" at bounding box center [421, 208] width 54 height 16
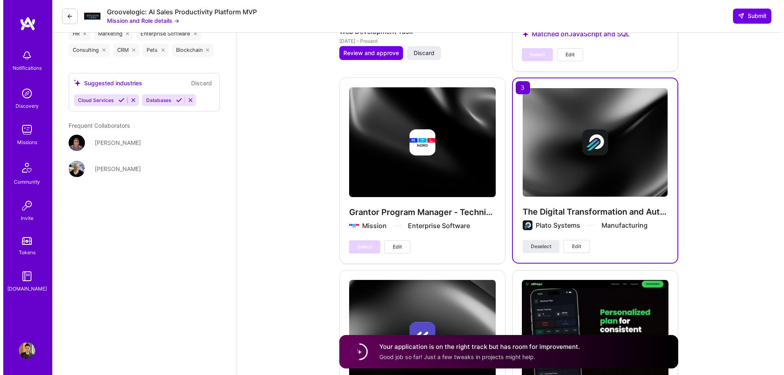
scroll to position [1837, 0]
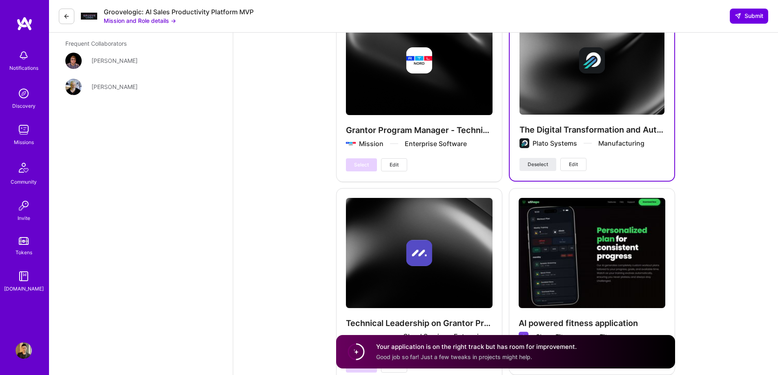
click at [567, 169] on button "Edit" at bounding box center [573, 164] width 26 height 13
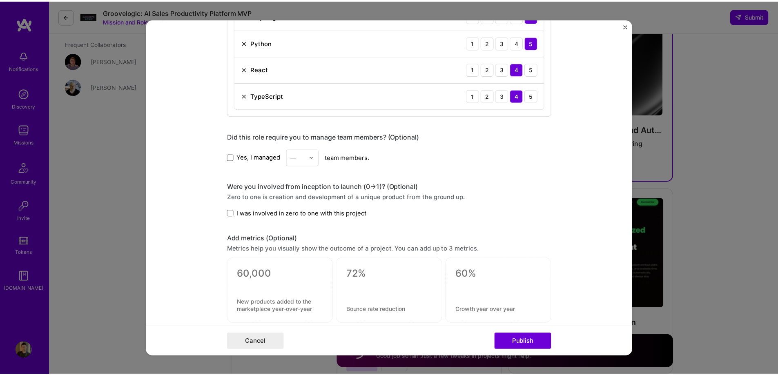
scroll to position [651, 0]
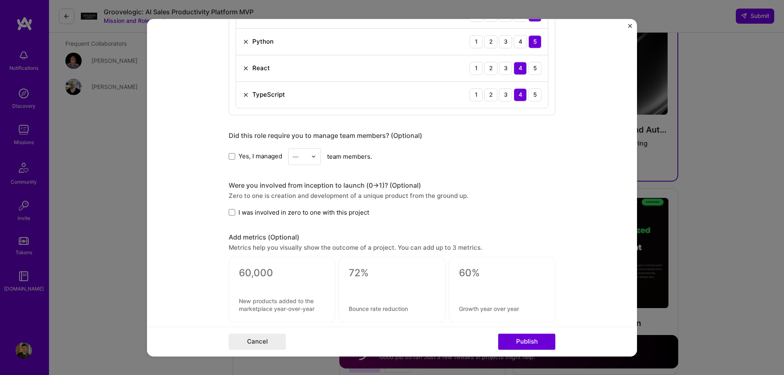
click at [631, 25] on img "Close" at bounding box center [630, 26] width 4 height 4
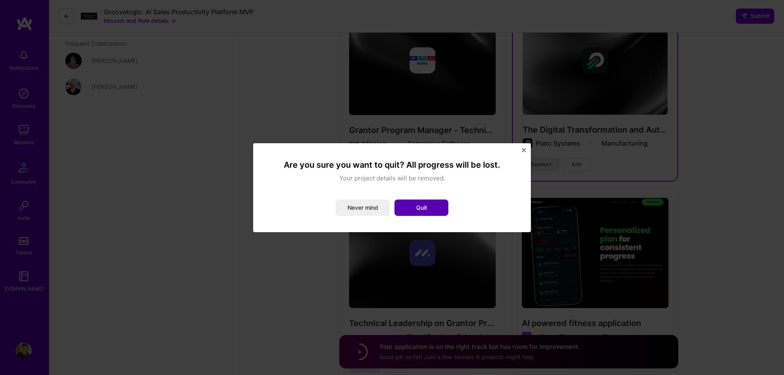
click at [433, 202] on button "Quit" at bounding box center [421, 208] width 54 height 16
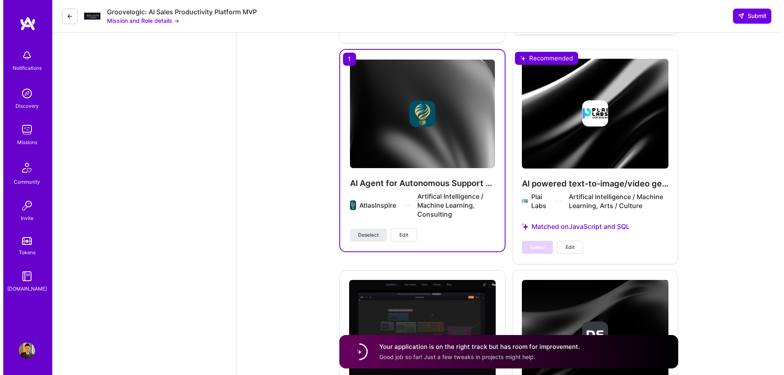
scroll to position [2204, 0]
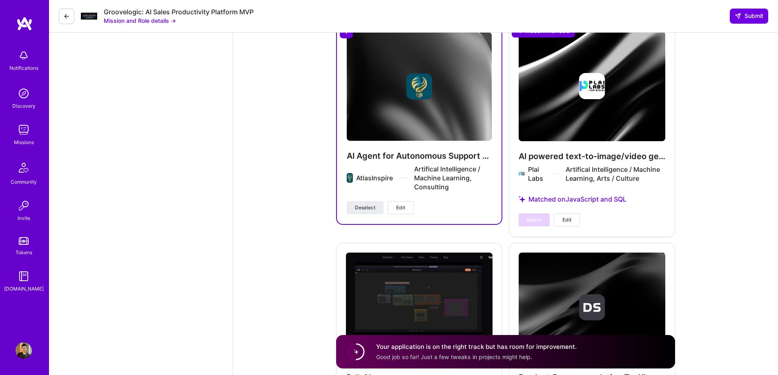
click at [407, 207] on button "Edit" at bounding box center [400, 207] width 26 height 13
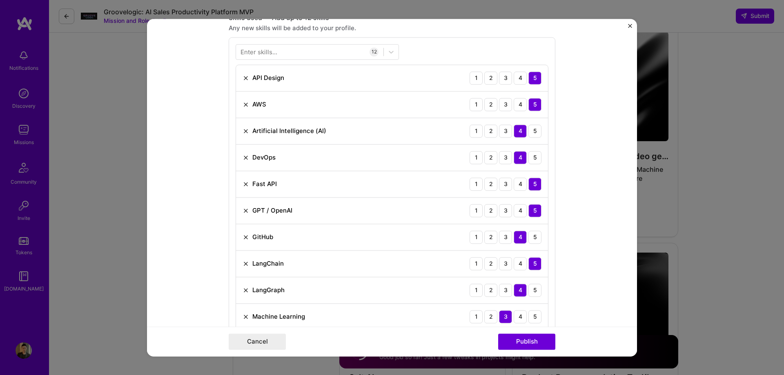
scroll to position [366, 0]
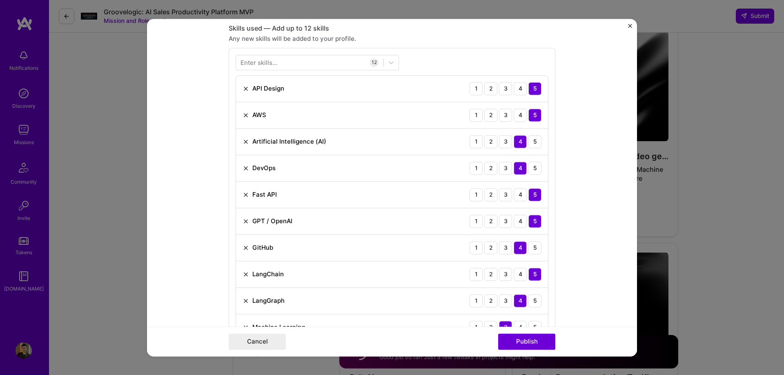
click at [242, 114] on img at bounding box center [245, 115] width 7 height 7
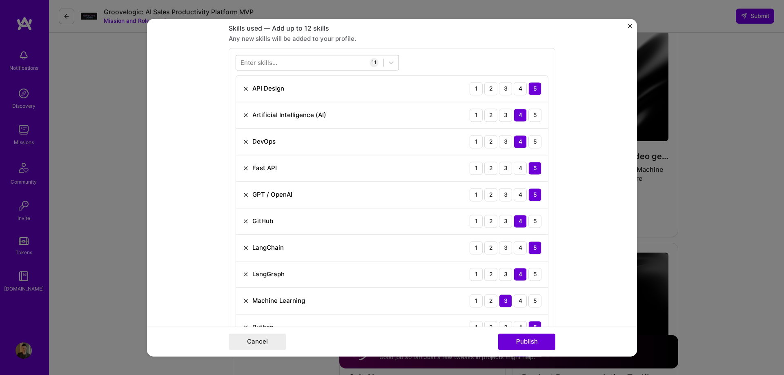
click at [285, 66] on div at bounding box center [309, 62] width 147 height 13
click at [240, 95] on span at bounding box center [243, 95] width 7 height 7
click at [0, 0] on input "checkbox" at bounding box center [0, 0] width 0 height 0
click at [480, 56] on div "option Google Cloud / GCP, selected. option Google Cloud / GCP selected, 0 of 2…" at bounding box center [392, 224] width 327 height 353
click at [282, 62] on div "GCP GCP" at bounding box center [309, 62] width 147 height 13
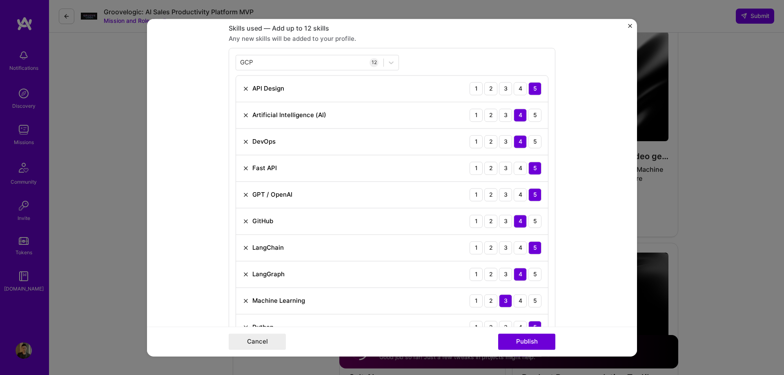
click at [451, 58] on div "GCP GCP 12 API Design 1 2 3 4 5 Artificial Intelligence (AI) 1 2 3 4 5 DevOps 1…" at bounding box center [392, 224] width 327 height 353
click at [243, 301] on img at bounding box center [245, 301] width 7 height 7
click at [289, 65] on div "GCP GCP" at bounding box center [309, 62] width 147 height 13
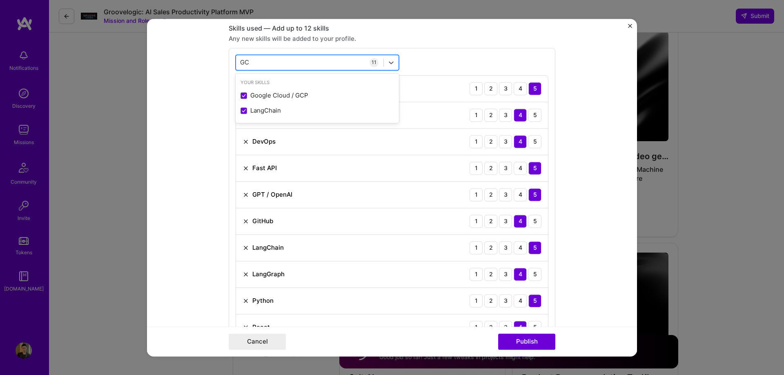
type input "G"
click at [242, 95] on span at bounding box center [243, 95] width 7 height 7
click at [0, 0] on input "checkbox" at bounding box center [0, 0] width 0 height 0
type input "Big"
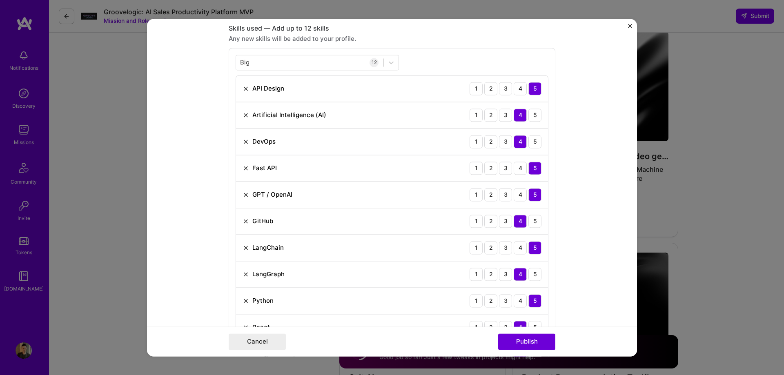
click at [427, 56] on div "Big Big 12 API Design 1 2 3 4 5 Artificial Intelligence (AI) 1 2 3 4 5 DevOps 1…" at bounding box center [392, 224] width 327 height 353
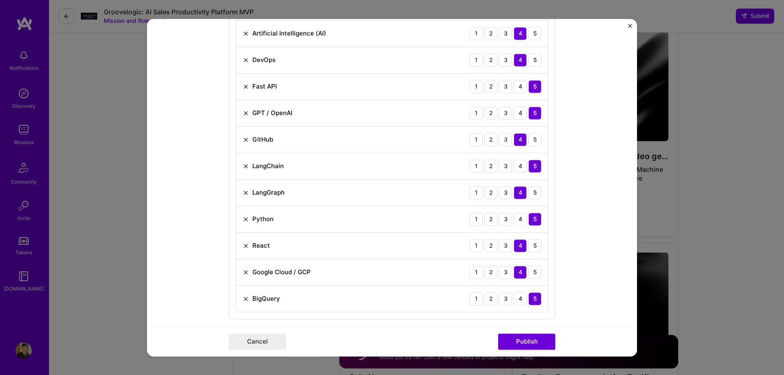
scroll to position [284, 0]
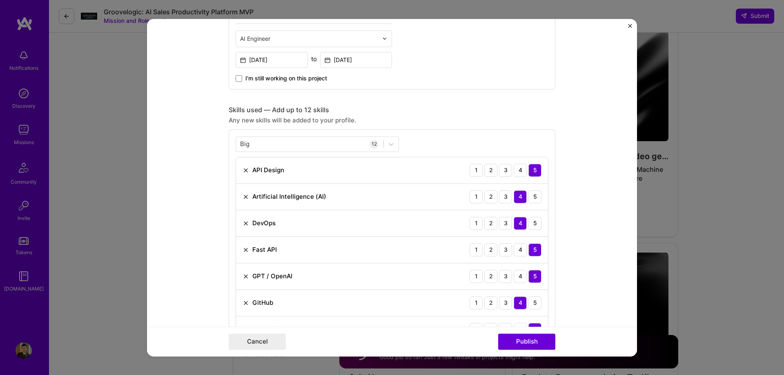
click at [629, 27] on img "Close" at bounding box center [630, 26] width 4 height 4
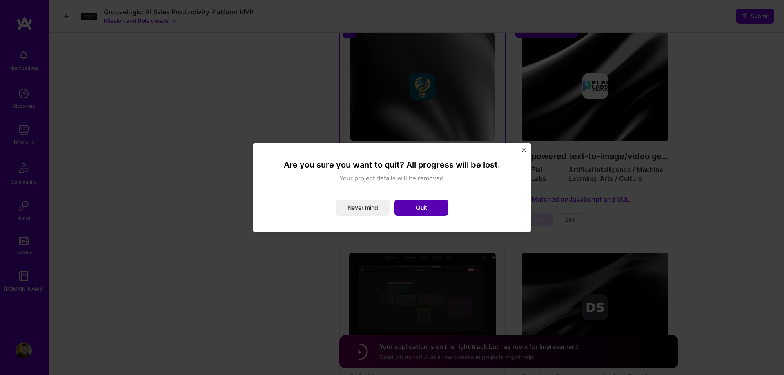
click at [433, 211] on button "Quit" at bounding box center [421, 208] width 54 height 16
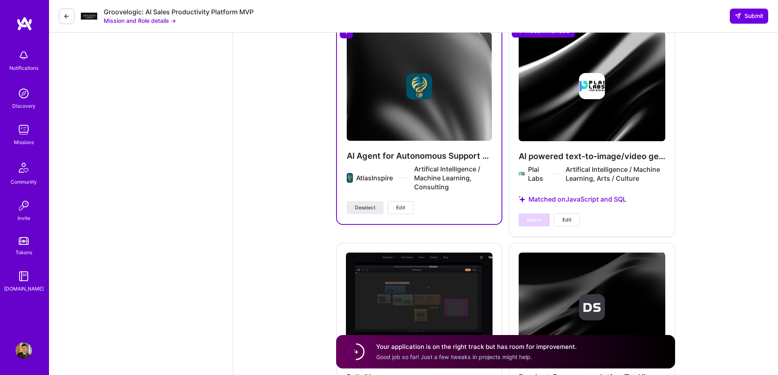
click at [400, 206] on span "Edit" at bounding box center [400, 207] width 9 height 7
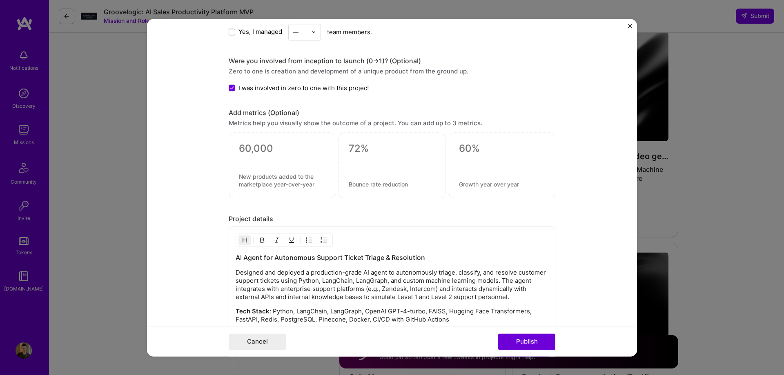
scroll to position [856, 0]
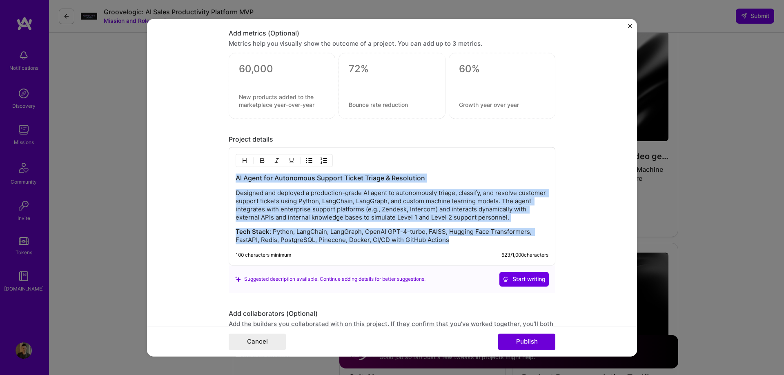
drag, startPoint x: 456, startPoint y: 242, endPoint x: 235, endPoint y: 178, distance: 230.4
click at [236, 178] on div "AI Agent for Autonomous Support Ticket Triage & Resolution Designed and deploye…" at bounding box center [392, 208] width 313 height 71
copy div "AI Agent for Autonomous Support Ticket Triage & Resolution Designed and deploye…"
click at [433, 175] on h3 "AI Agent for Autonomous Support Ticket Triage & Resolution" at bounding box center [392, 177] width 313 height 9
drag, startPoint x: 459, startPoint y: 242, endPoint x: 222, endPoint y: 196, distance: 241.2
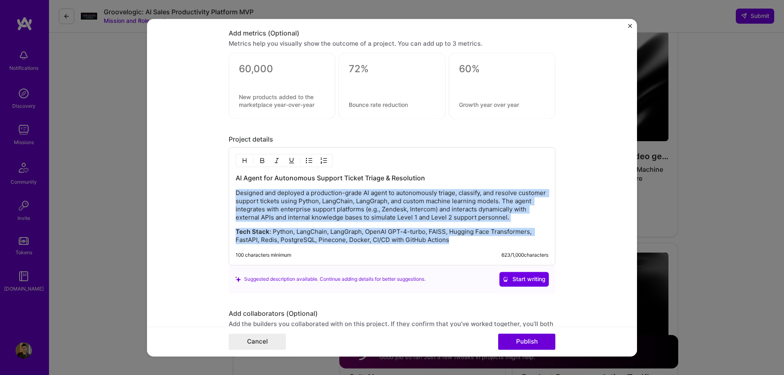
click at [222, 196] on form "Project title AI Agent for Autonomous Support Ticket Triage & Resolution Compan…" at bounding box center [392, 188] width 490 height 338
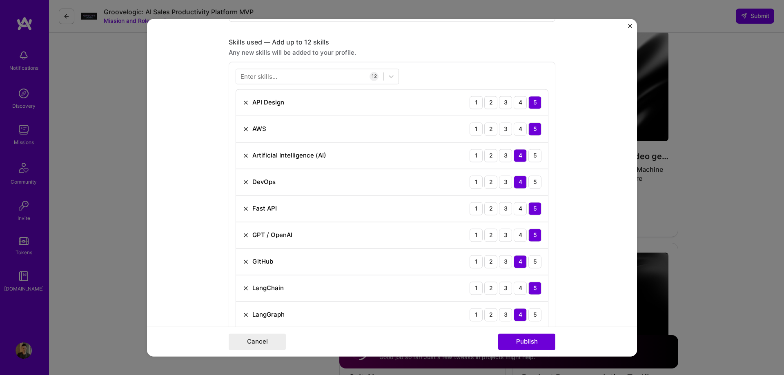
scroll to position [346, 0]
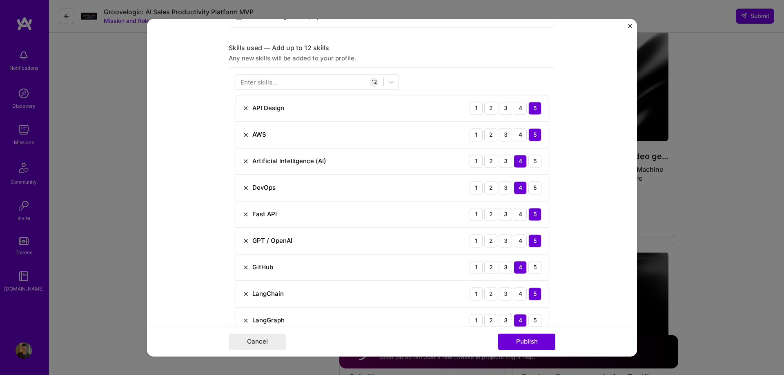
click at [242, 136] on img at bounding box center [245, 134] width 7 height 7
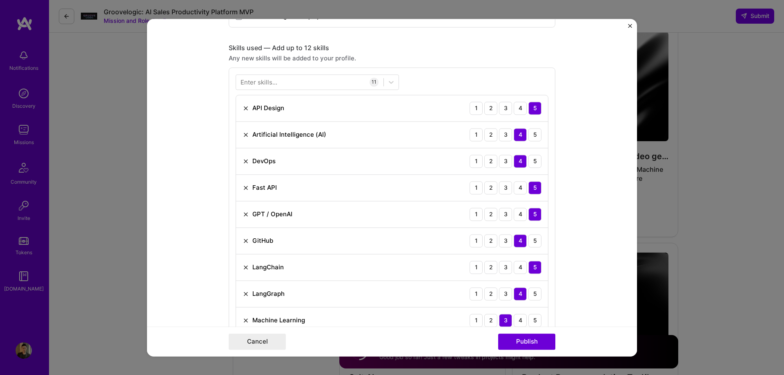
click at [260, 81] on div "Enter skills..." at bounding box center [258, 82] width 37 height 9
click at [270, 81] on div "Enter skills..." at bounding box center [258, 82] width 37 height 9
click at [258, 83] on div "Enter skills..." at bounding box center [258, 82] width 37 height 9
click at [249, 83] on div "Enter skills..." at bounding box center [258, 82] width 37 height 9
click at [243, 81] on div "Enter skills..." at bounding box center [258, 82] width 37 height 9
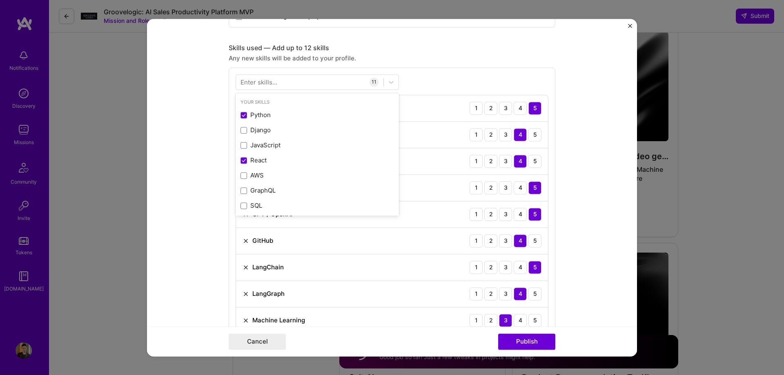
click at [241, 81] on div "Enter skills..." at bounding box center [258, 82] width 37 height 9
click at [246, 81] on div "Enter skills..." at bounding box center [258, 82] width 37 height 9
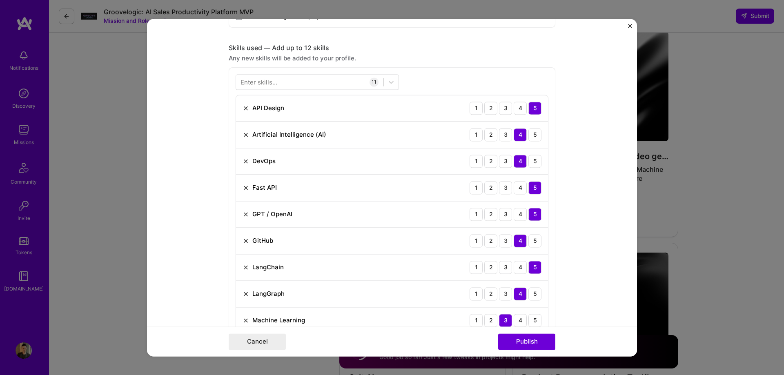
click at [250, 81] on div "Enter skills..." at bounding box center [258, 82] width 37 height 9
click at [267, 79] on div "Enter skills..." at bounding box center [258, 82] width 37 height 9
click at [242, 107] on img at bounding box center [245, 108] width 7 height 7
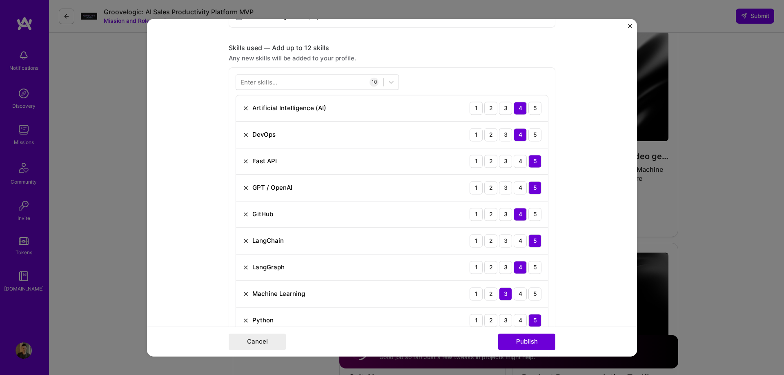
click at [242, 135] on img at bounding box center [245, 134] width 7 height 7
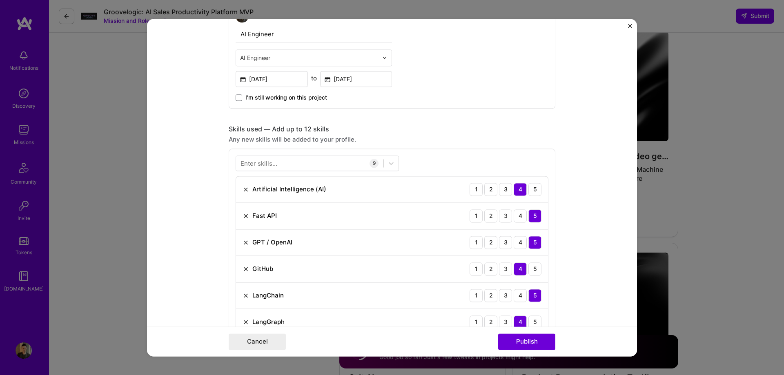
scroll to position [264, 0]
click at [255, 161] on div "Enter skills..." at bounding box center [258, 163] width 37 height 9
click at [244, 162] on div "Enter skills..." at bounding box center [258, 163] width 37 height 9
click at [236, 162] on div at bounding box center [309, 163] width 147 height 13
click at [240, 197] on span at bounding box center [243, 196] width 7 height 7
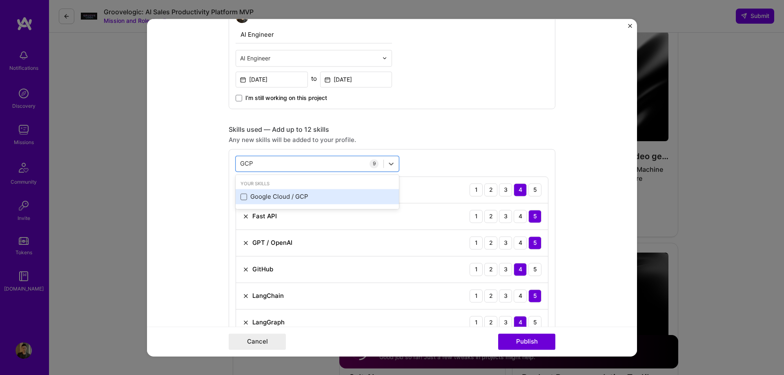
click at [0, 0] on input "checkbox" at bounding box center [0, 0] width 0 height 0
click at [264, 160] on div "GCP GCP" at bounding box center [309, 163] width 147 height 13
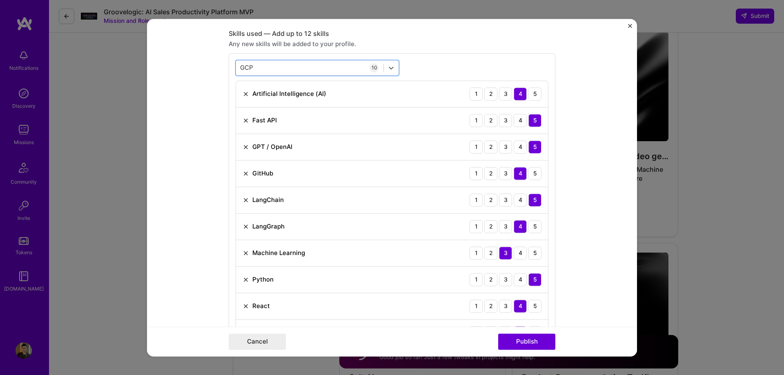
scroll to position [224, 0]
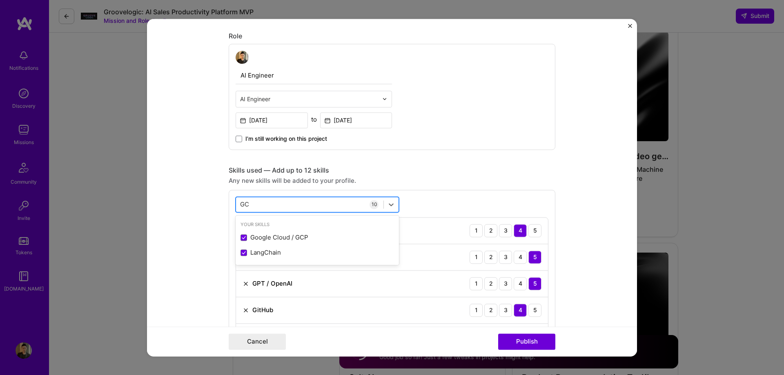
type input "G"
click at [241, 238] on span at bounding box center [243, 237] width 7 height 7
click at [0, 0] on input "checkbox" at bounding box center [0, 0] width 0 height 0
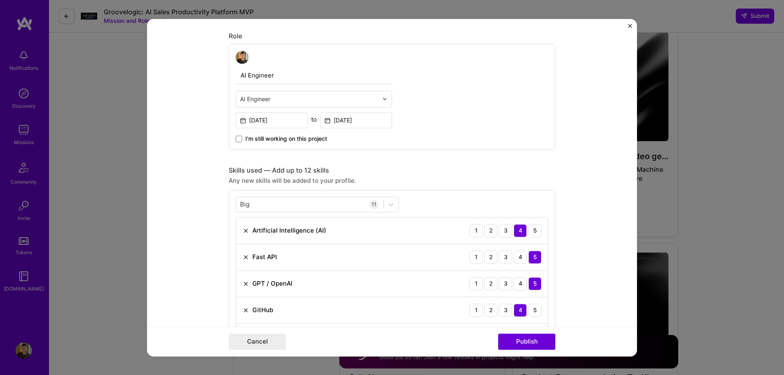
click at [262, 203] on div "Big Big" at bounding box center [309, 204] width 147 height 13
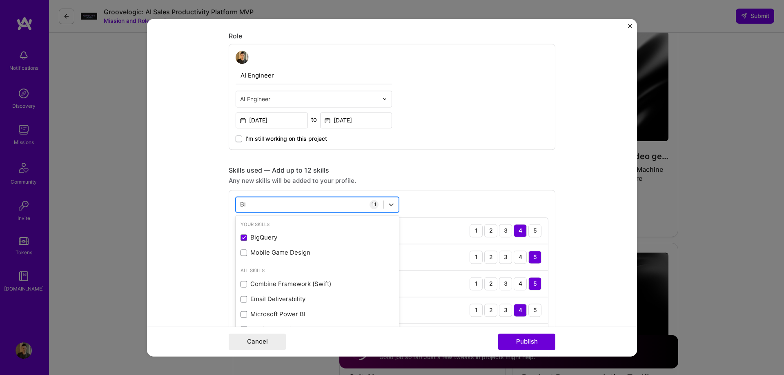
type input "B"
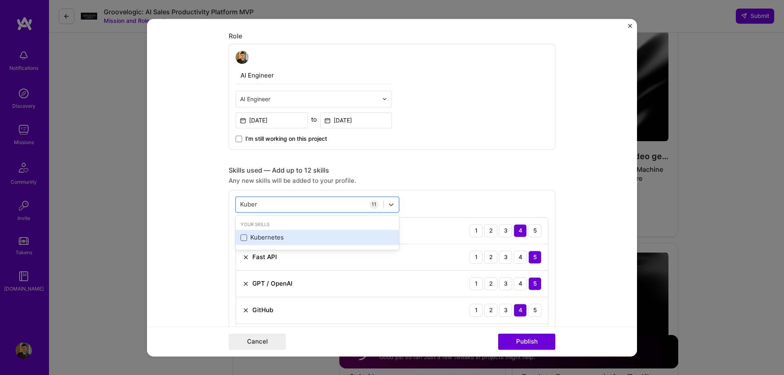
click at [240, 236] on span at bounding box center [243, 237] width 7 height 7
click at [0, 0] on input "checkbox" at bounding box center [0, 0] width 0 height 0
click at [456, 175] on div "Skills used — Add up to 12 skills Any new skills will be added to your profile.…" at bounding box center [392, 354] width 327 height 377
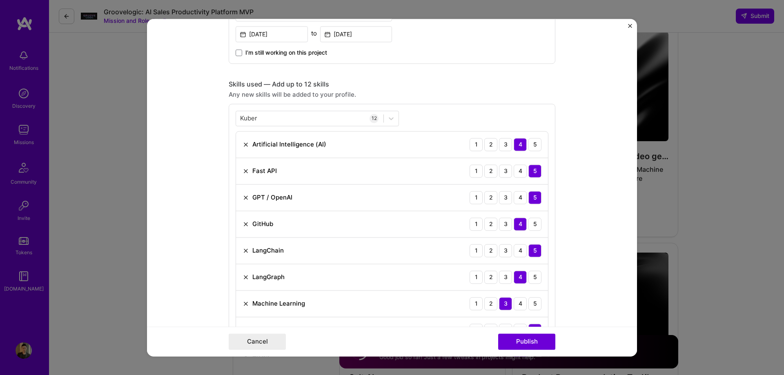
scroll to position [305, 0]
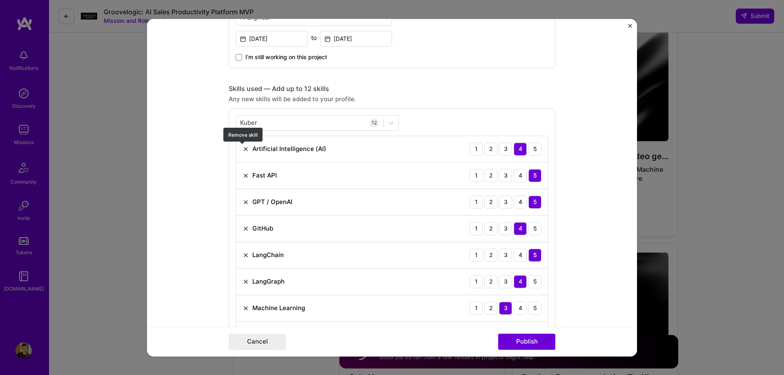
click at [243, 149] on img at bounding box center [245, 149] width 7 height 7
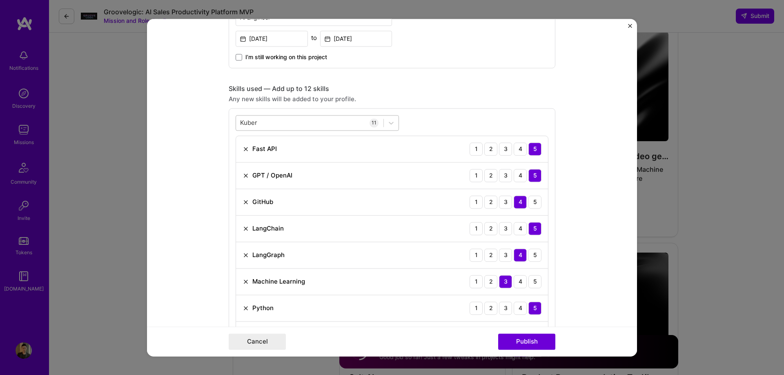
click at [273, 119] on div "Kuber Kuber" at bounding box center [309, 122] width 147 height 13
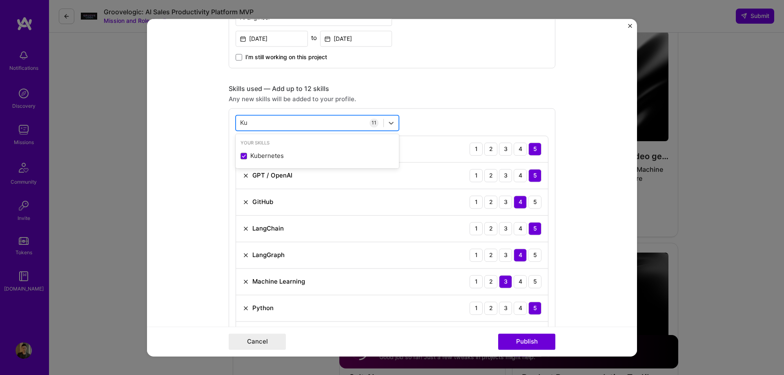
type input "K"
click at [241, 157] on span at bounding box center [243, 156] width 7 height 7
click at [0, 0] on input "checkbox" at bounding box center [0, 0] width 0 height 0
type input "Docker"
click at [541, 74] on div "Project title AI Agent for Autonomous Support Ticket Triage & Resolution Compan…" at bounding box center [392, 368] width 327 height 1276
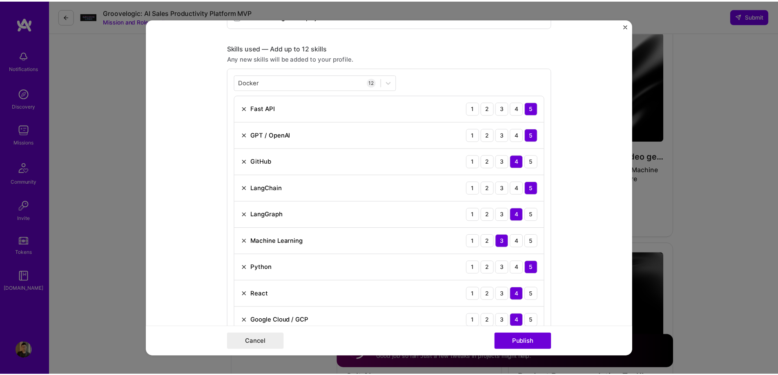
scroll to position [469, 0]
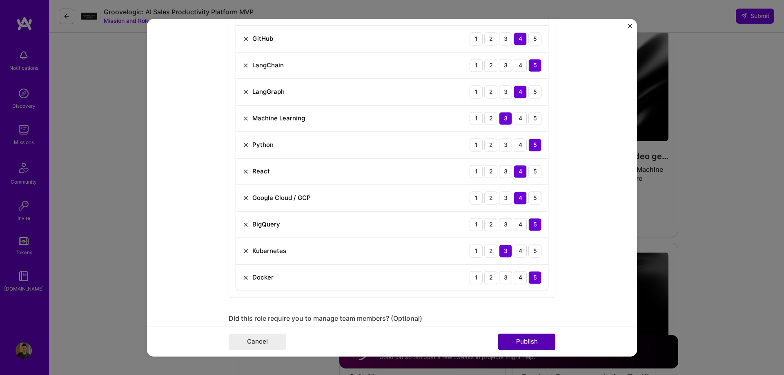
click at [524, 342] on button "Publish" at bounding box center [526, 341] width 57 height 16
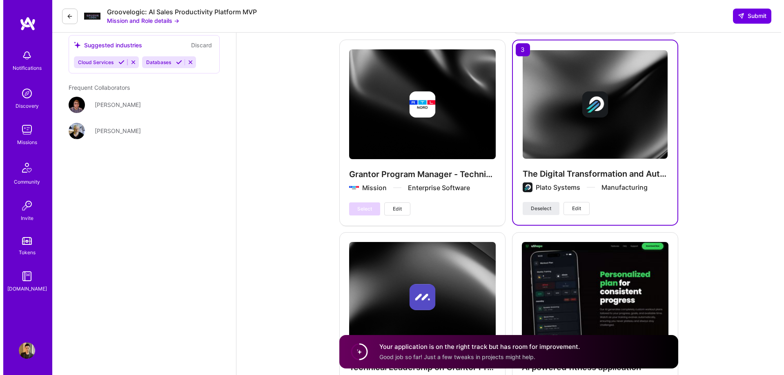
scroll to position [1796, 0]
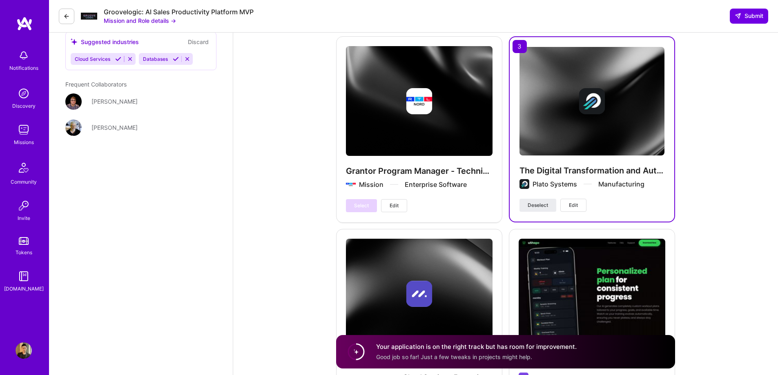
click at [576, 206] on span "Edit" at bounding box center [573, 205] width 9 height 7
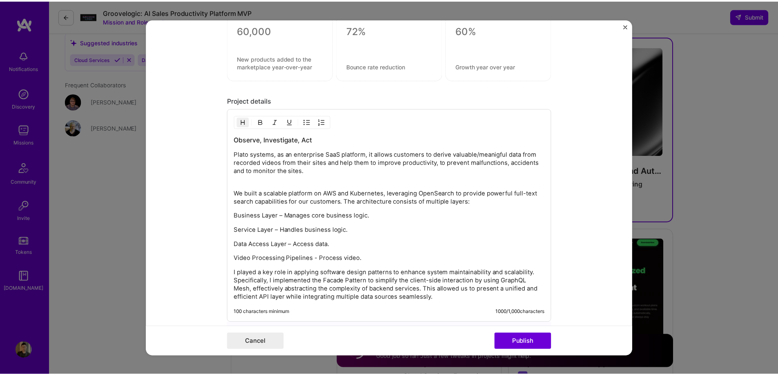
scroll to position [896, 0]
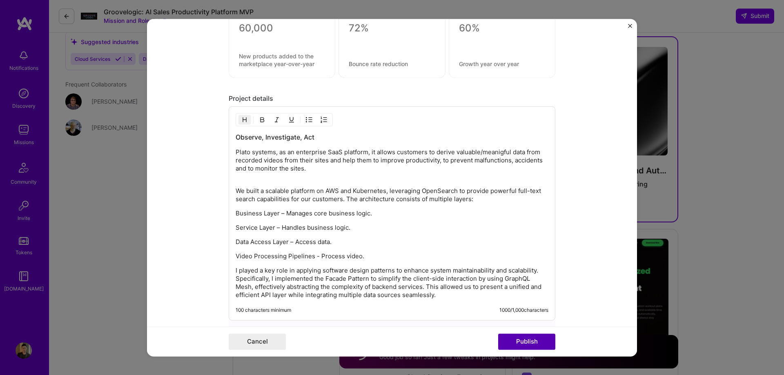
click at [538, 338] on button "Publish" at bounding box center [526, 341] width 57 height 16
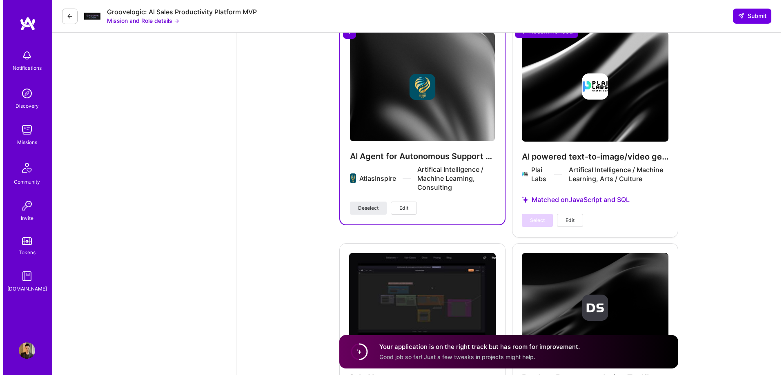
scroll to position [2204, 0]
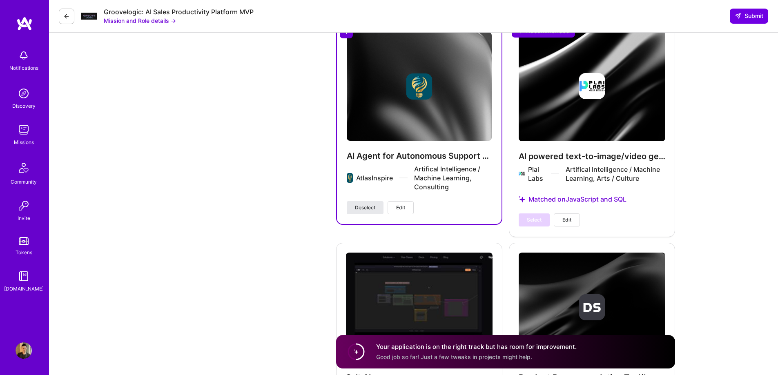
click at [365, 210] on span "Deselect" at bounding box center [365, 207] width 20 height 7
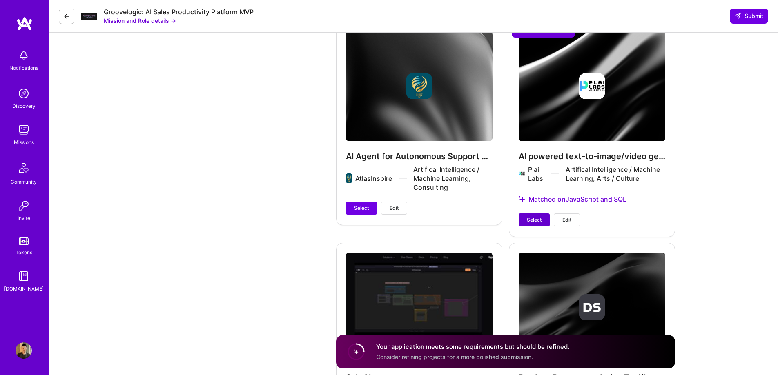
click at [532, 218] on span "Select" at bounding box center [534, 219] width 15 height 7
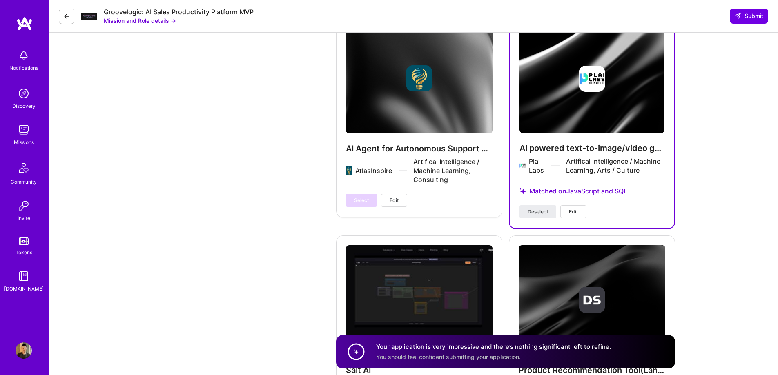
click at [572, 211] on span "Edit" at bounding box center [573, 211] width 9 height 7
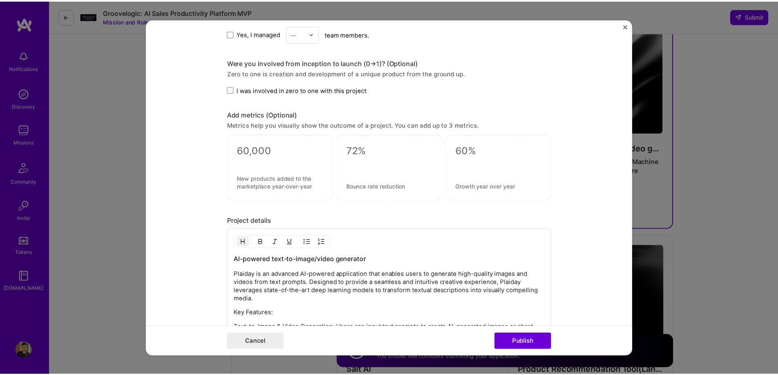
scroll to position [774, 0]
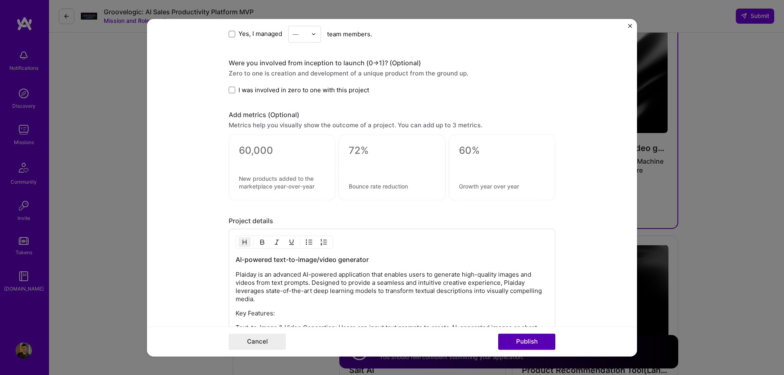
click at [541, 341] on button "Publish" at bounding box center [526, 341] width 57 height 16
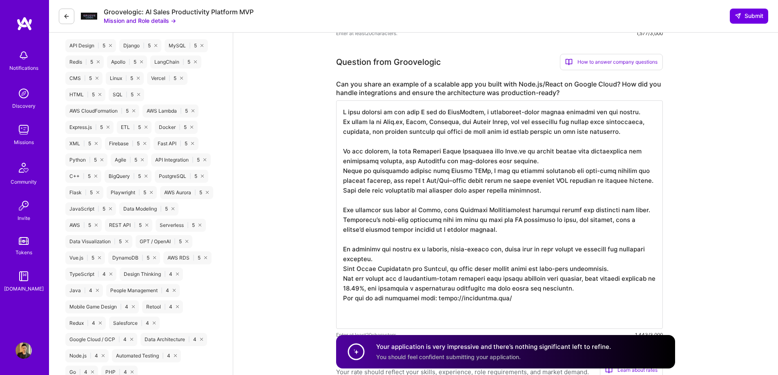
scroll to position [531, 0]
click at [740, 23] on button "Submit" at bounding box center [748, 16] width 38 height 15
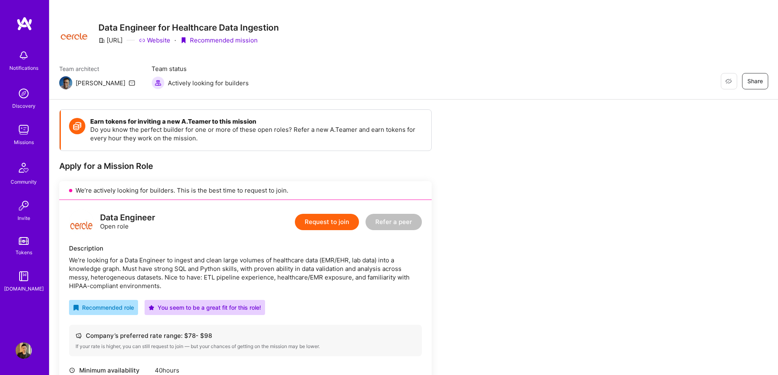
scroll to position [163, 0]
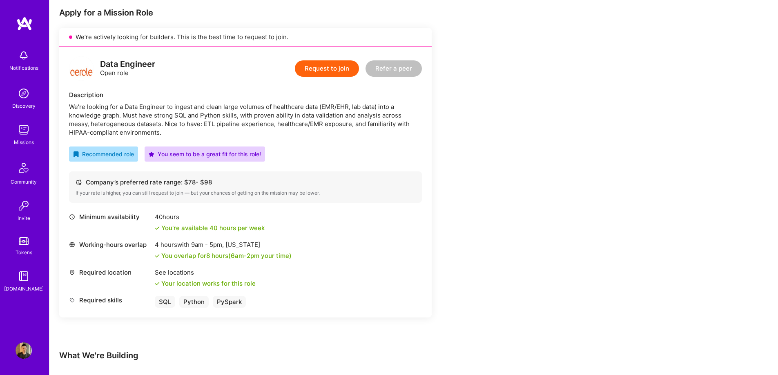
click at [333, 73] on button "Request to join" at bounding box center [327, 68] width 64 height 16
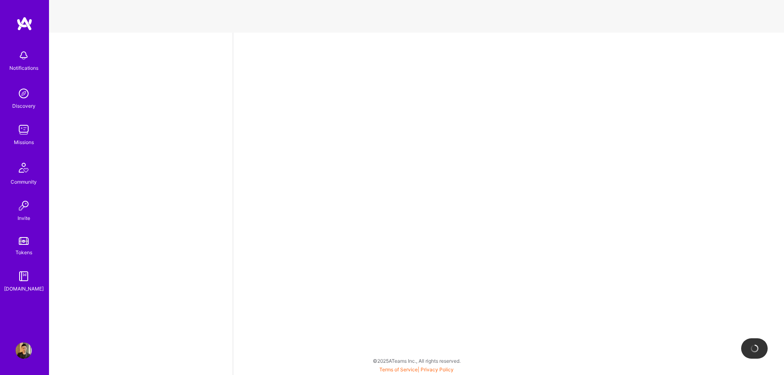
select select "CA"
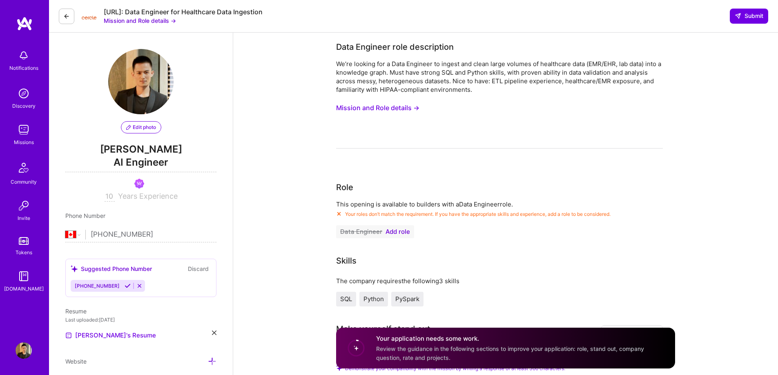
click at [400, 108] on button "Mission and Role details →" at bounding box center [377, 107] width 83 height 15
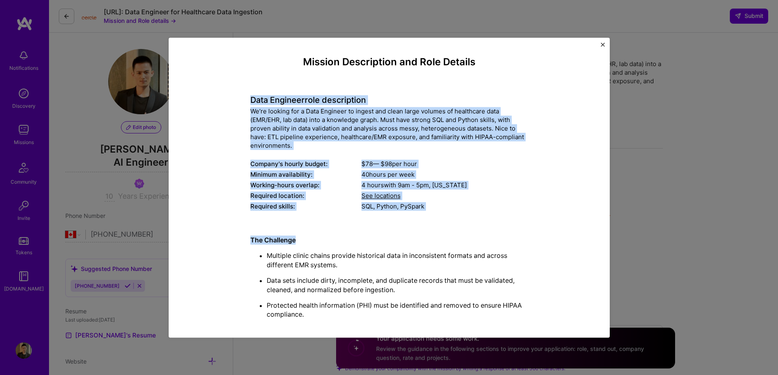
drag, startPoint x: 249, startPoint y: 101, endPoint x: 513, endPoint y: 241, distance: 298.9
click at [513, 241] on div "Mission Description and Role Details Data Engineer role description We’re looki…" at bounding box center [389, 364] width 278 height 616
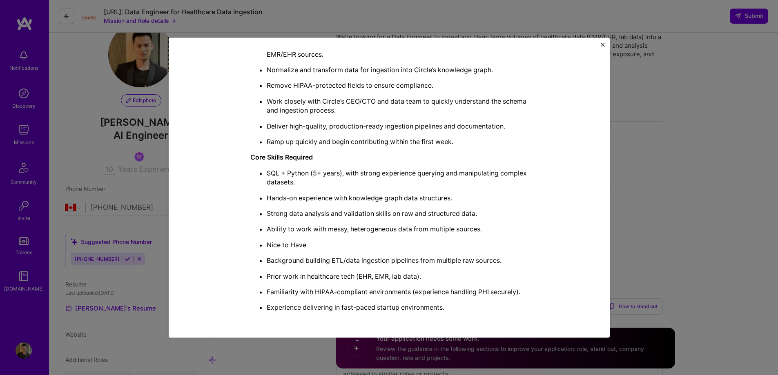
scroll to position [82, 0]
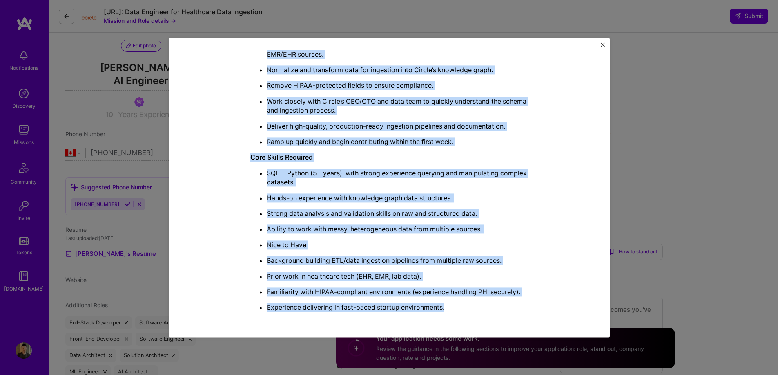
click at [456, 305] on p "Experience delivering in fast-paced startup environments." at bounding box center [397, 307] width 261 height 9
copy div "Data Engineer role description We’re looking for a Data Engineer to ingest and …"
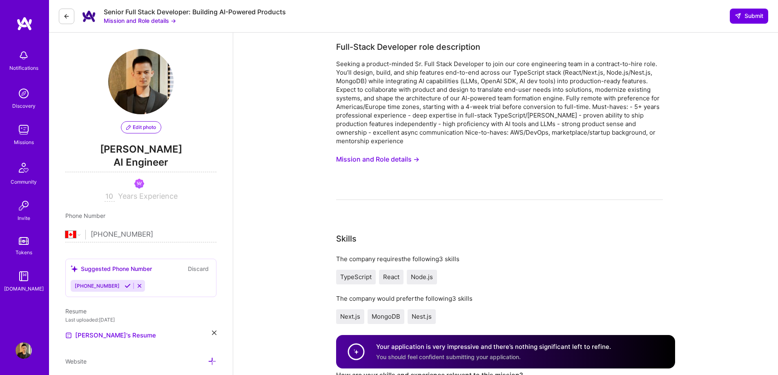
select select "CA"
